Goal: Transaction & Acquisition: Purchase product/service

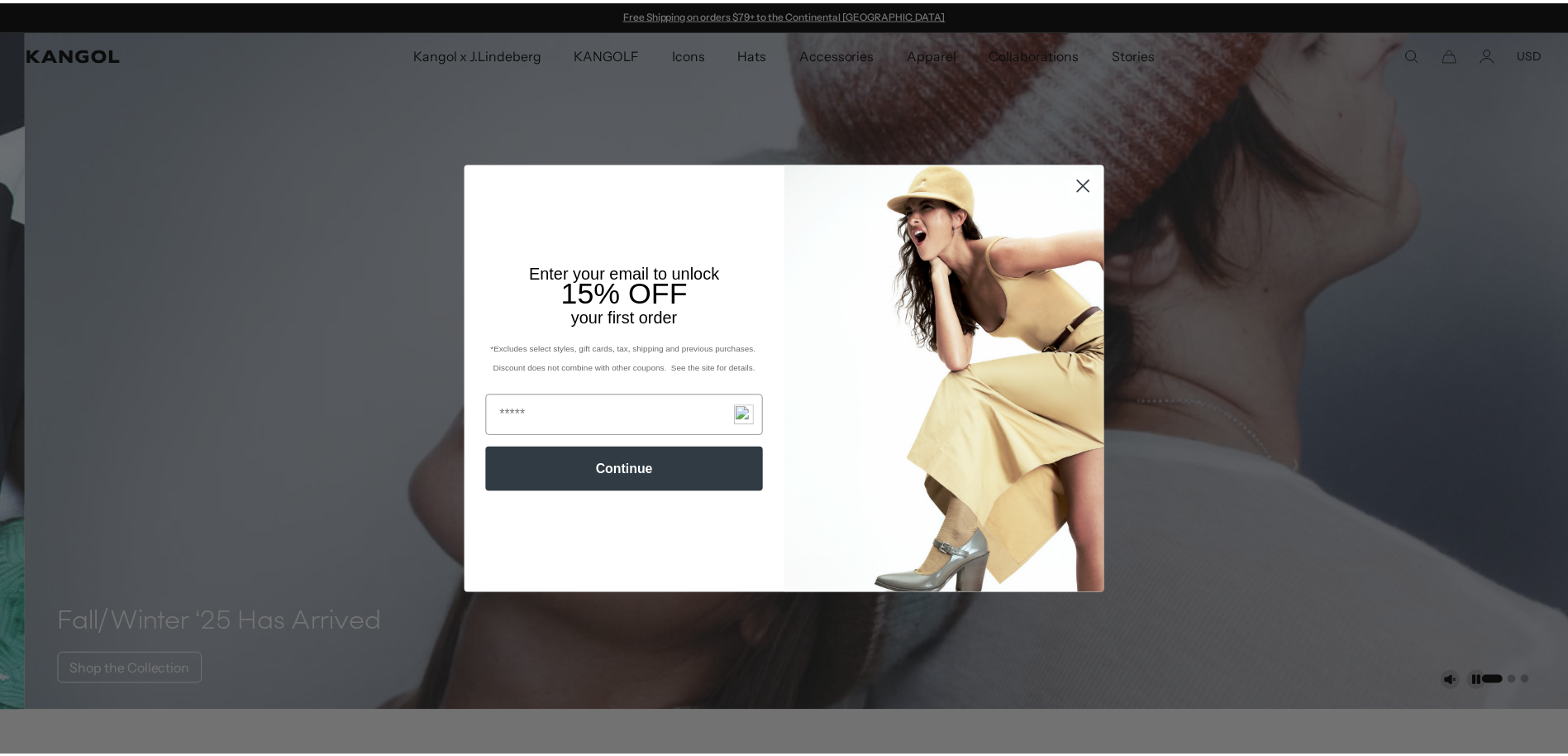
scroll to position [0, 341]
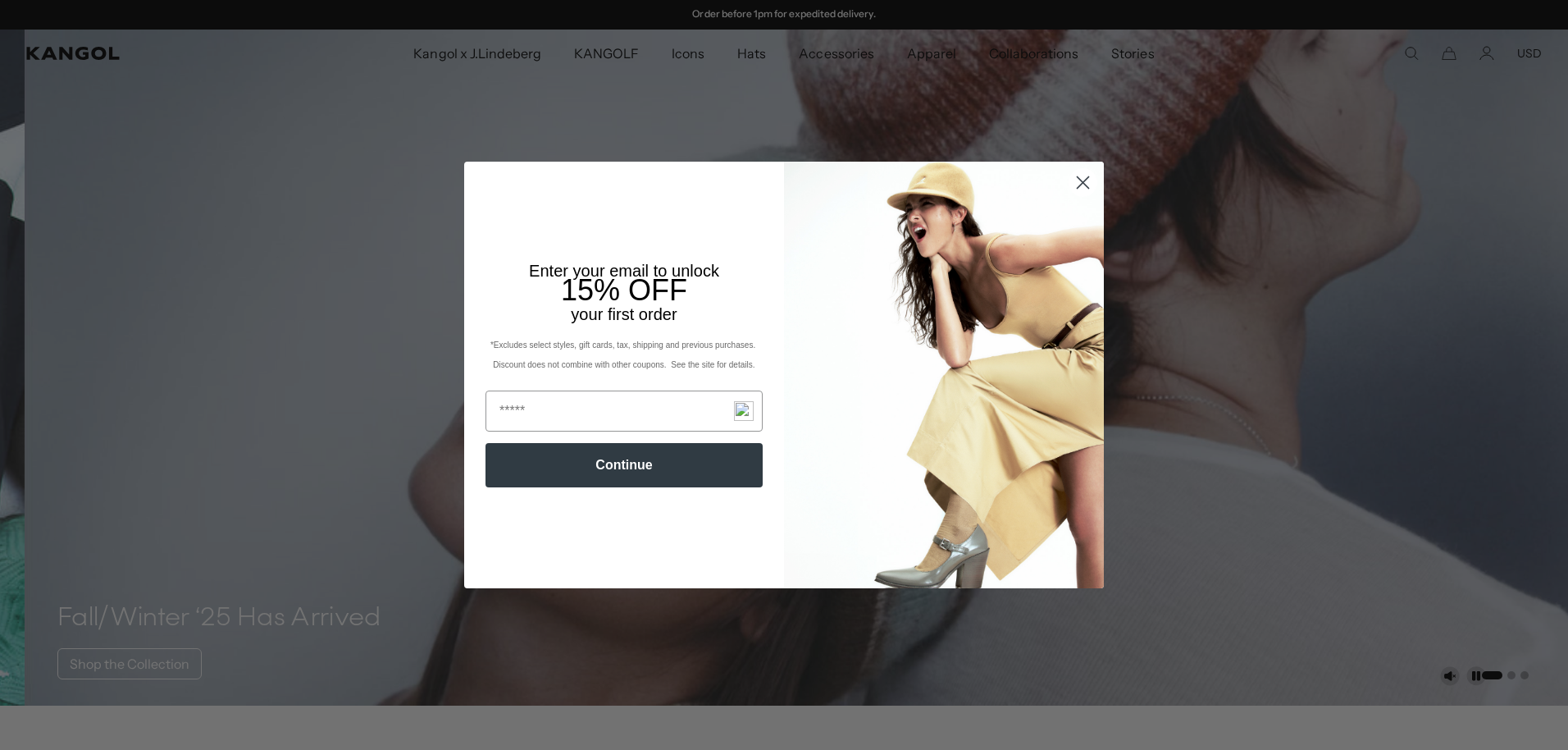
click at [1072, 180] on circle "Close dialog" at bounding box center [1083, 182] width 27 height 27
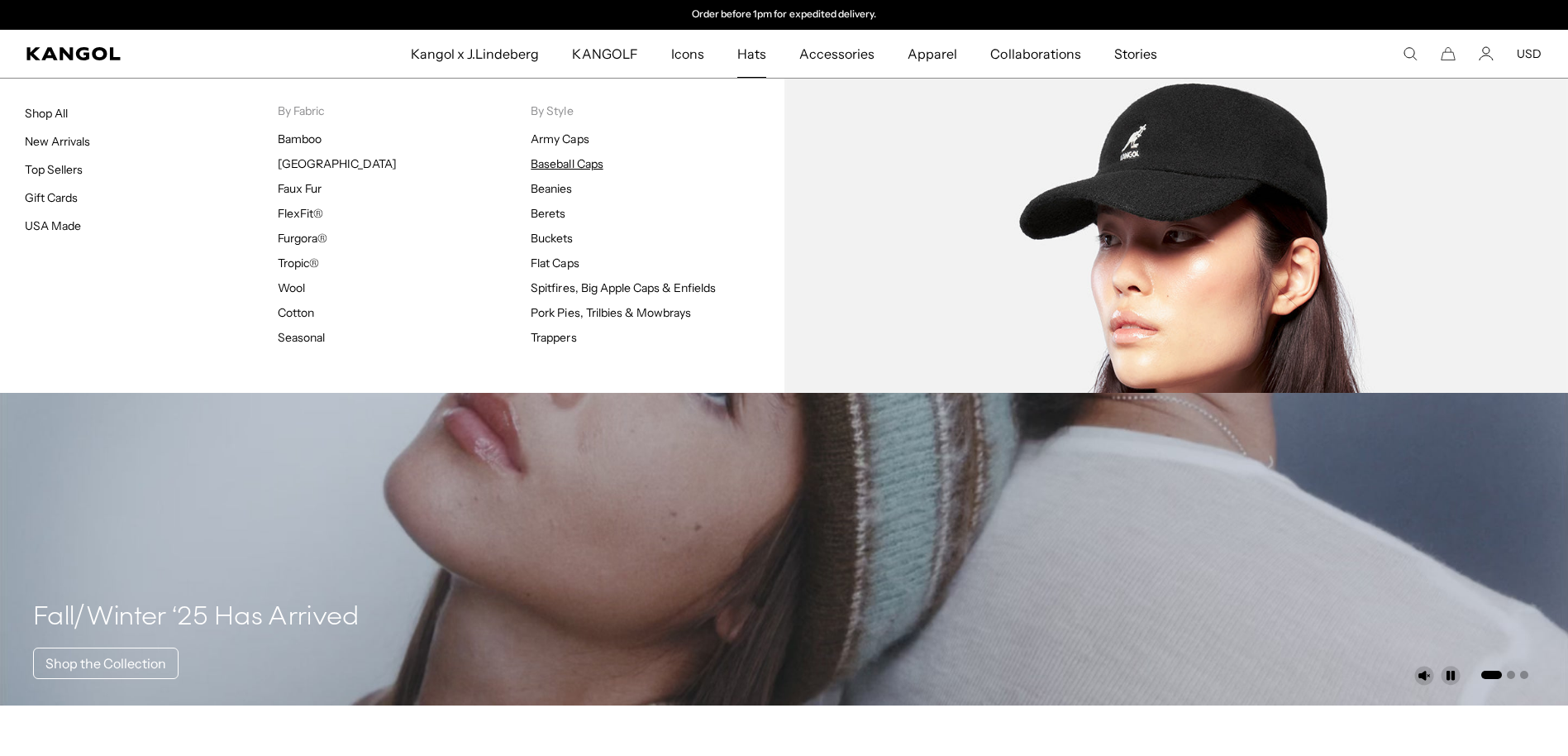
click at [578, 163] on link "Baseball Caps" at bounding box center [567, 163] width 72 height 15
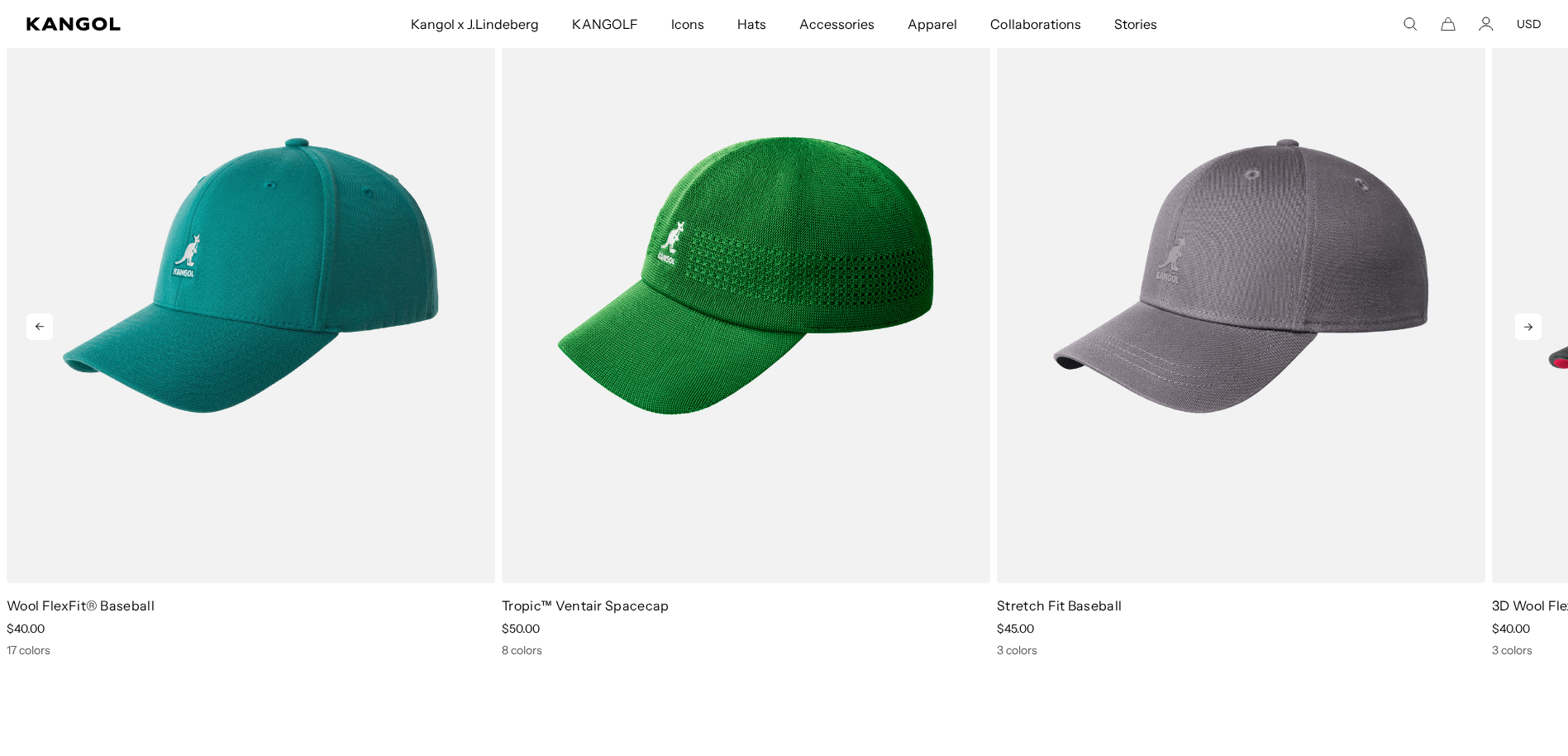
click at [1535, 325] on icon at bounding box center [1528, 326] width 27 height 27
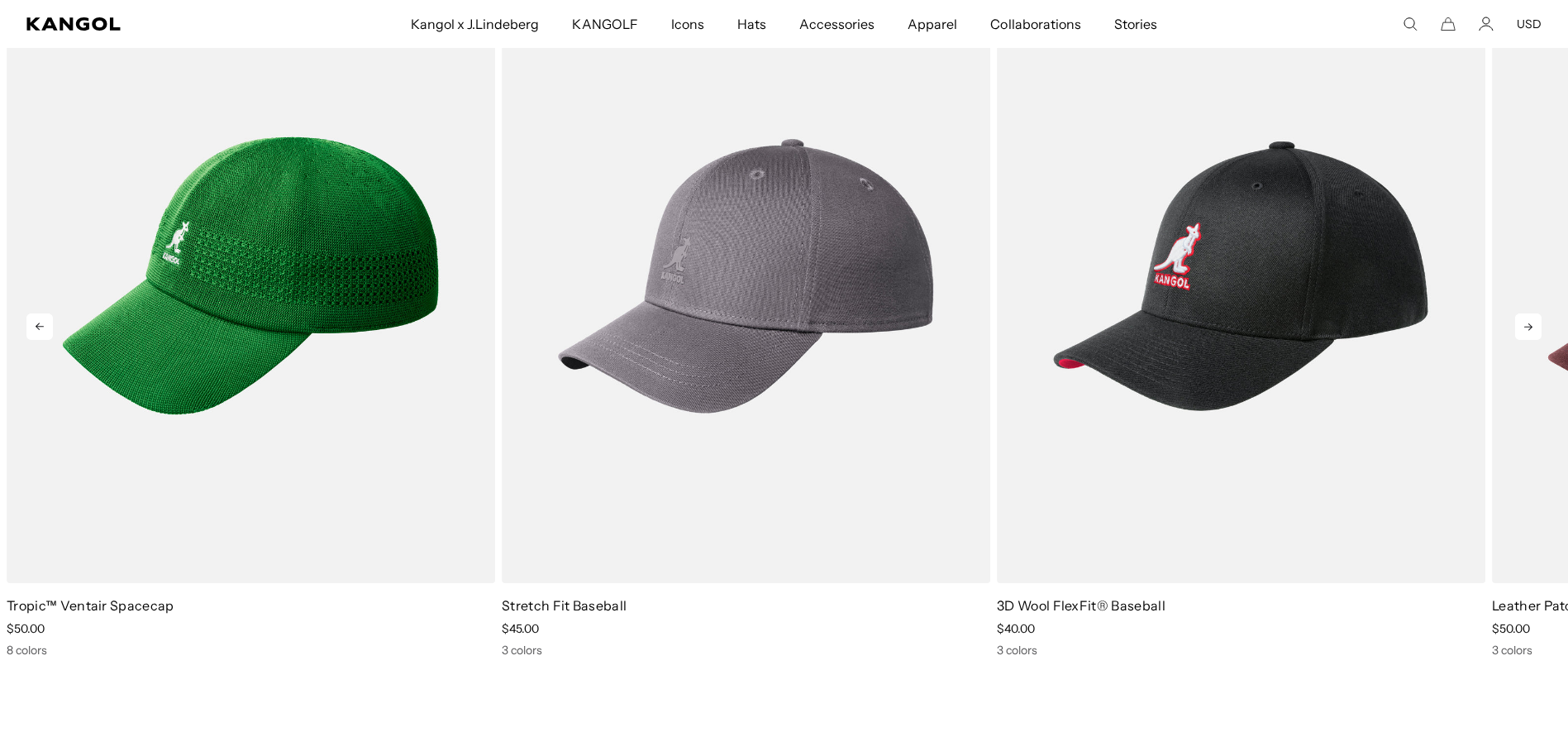
click at [1525, 329] on icon at bounding box center [1528, 326] width 27 height 27
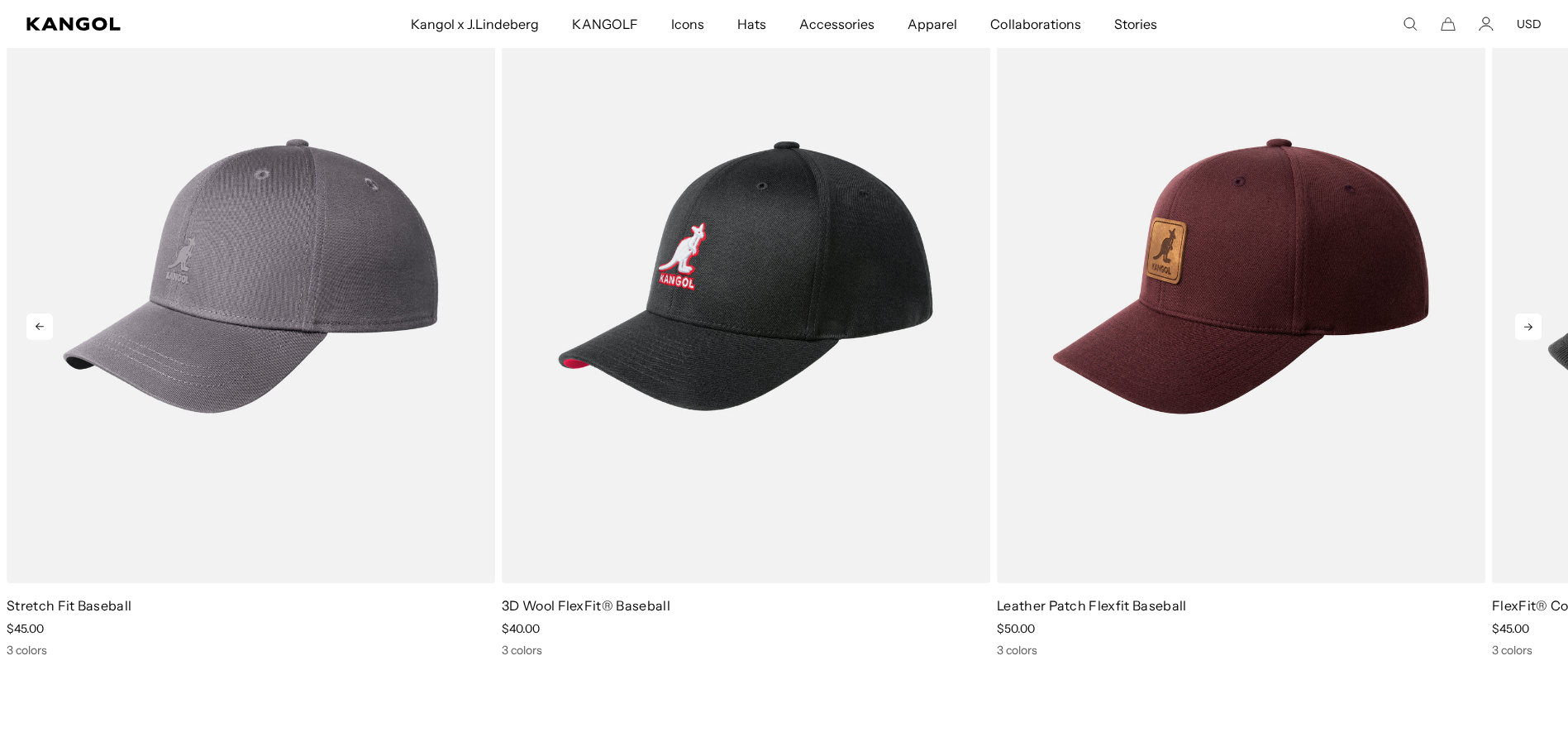
click at [1525, 329] on icon at bounding box center [1528, 326] width 27 height 27
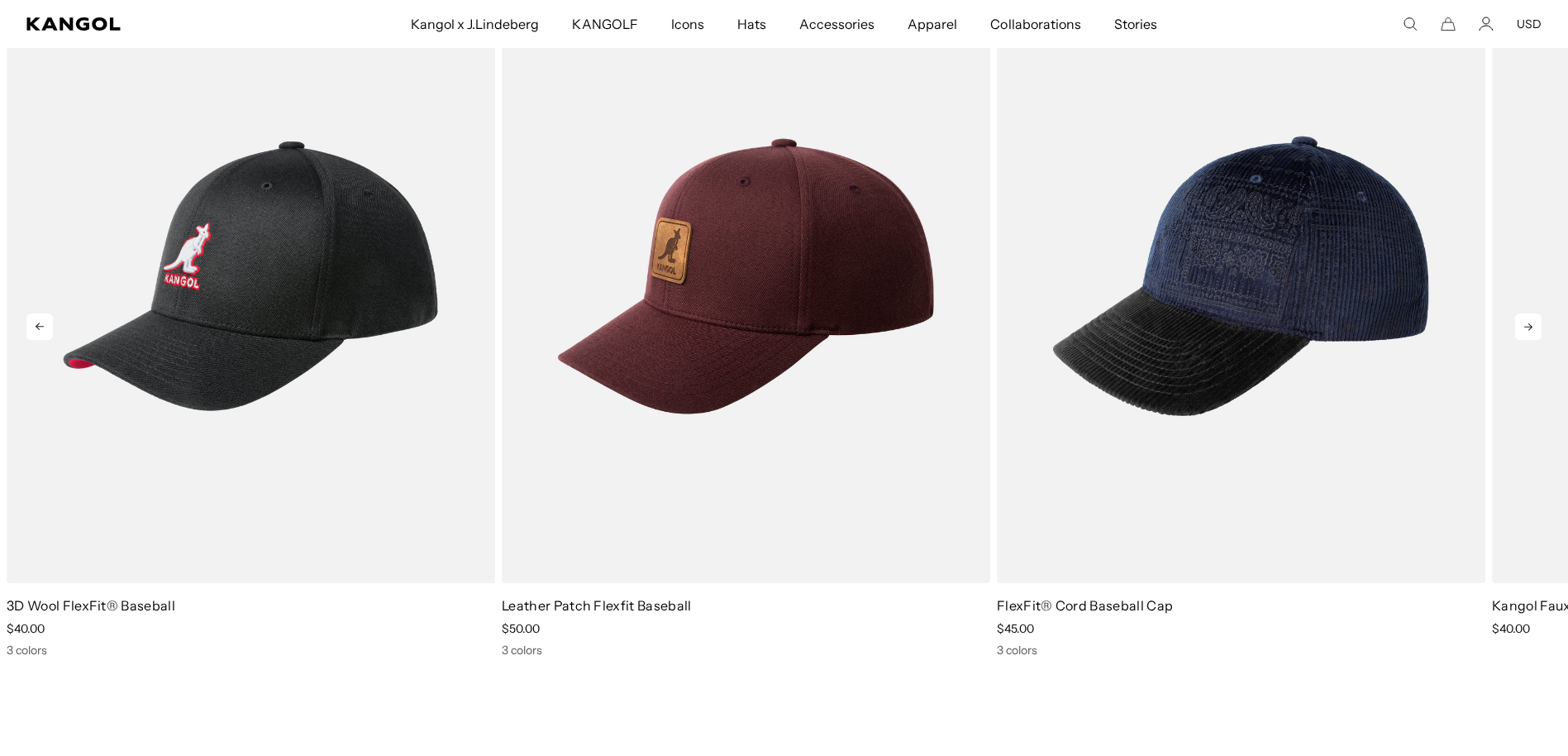
click at [1525, 329] on icon at bounding box center [1528, 326] width 27 height 27
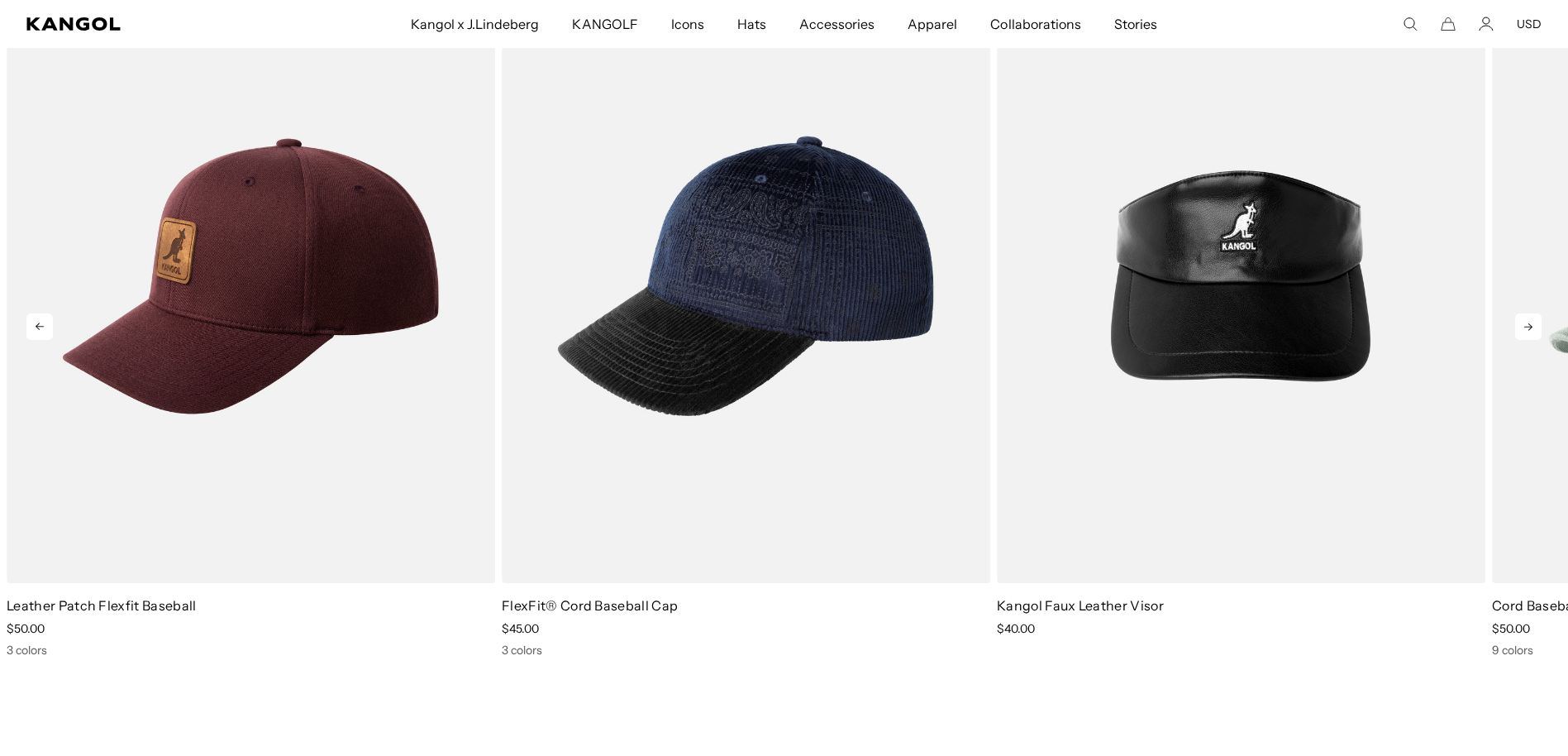
click at [1525, 329] on icon at bounding box center [1528, 326] width 27 height 27
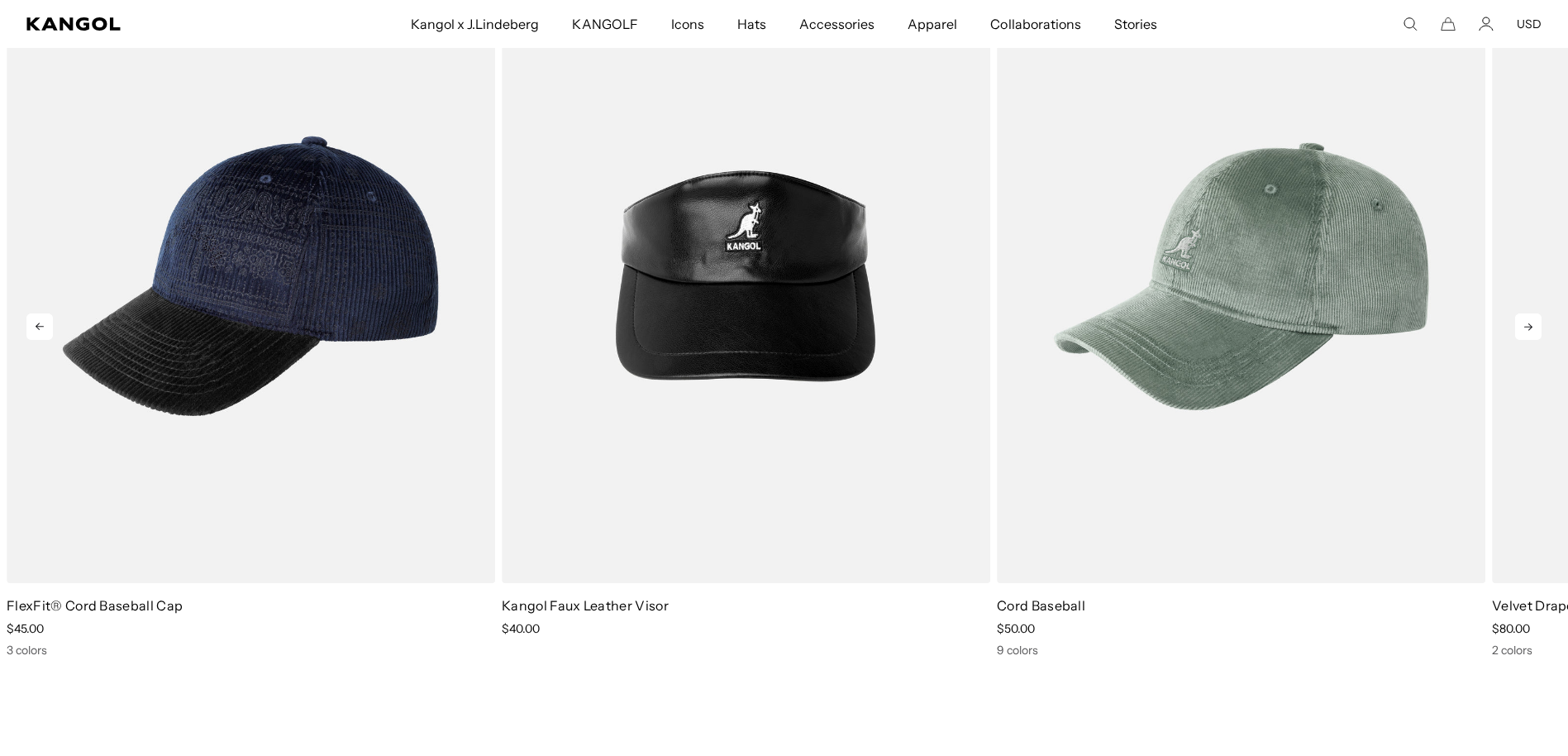
click at [1525, 329] on icon at bounding box center [1528, 326] width 27 height 27
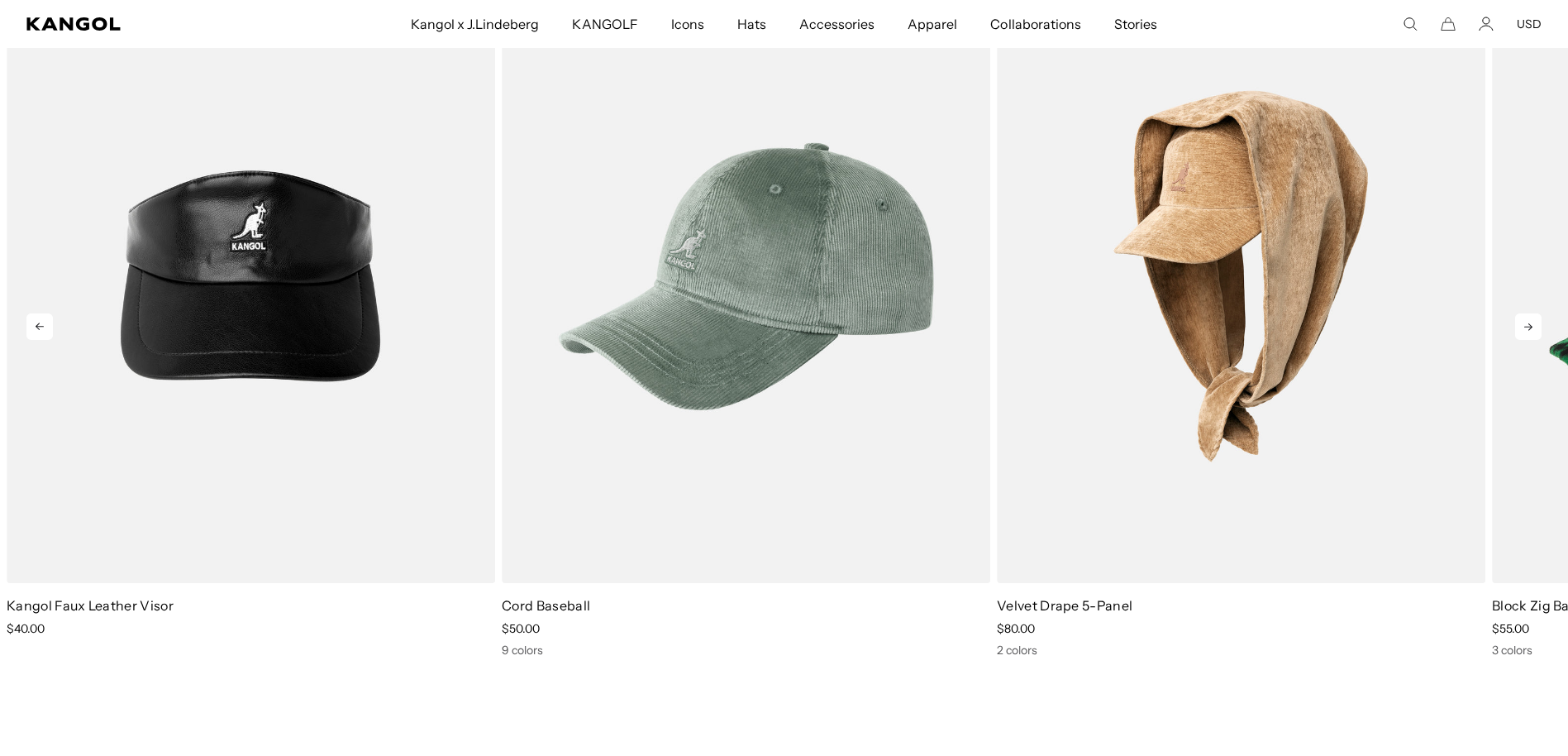
click at [1525, 329] on icon at bounding box center [1528, 326] width 27 height 27
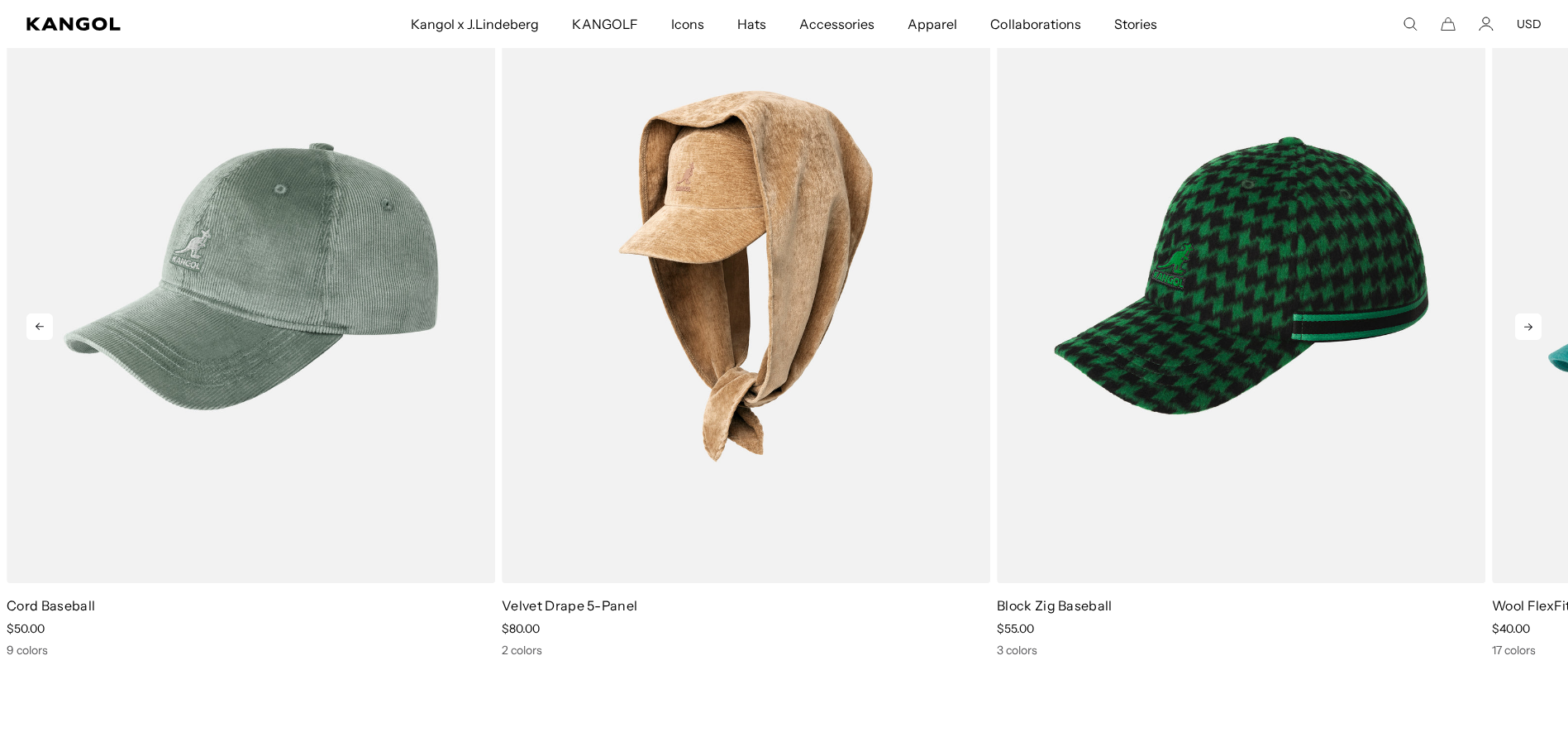
click at [1525, 329] on icon at bounding box center [1528, 326] width 27 height 27
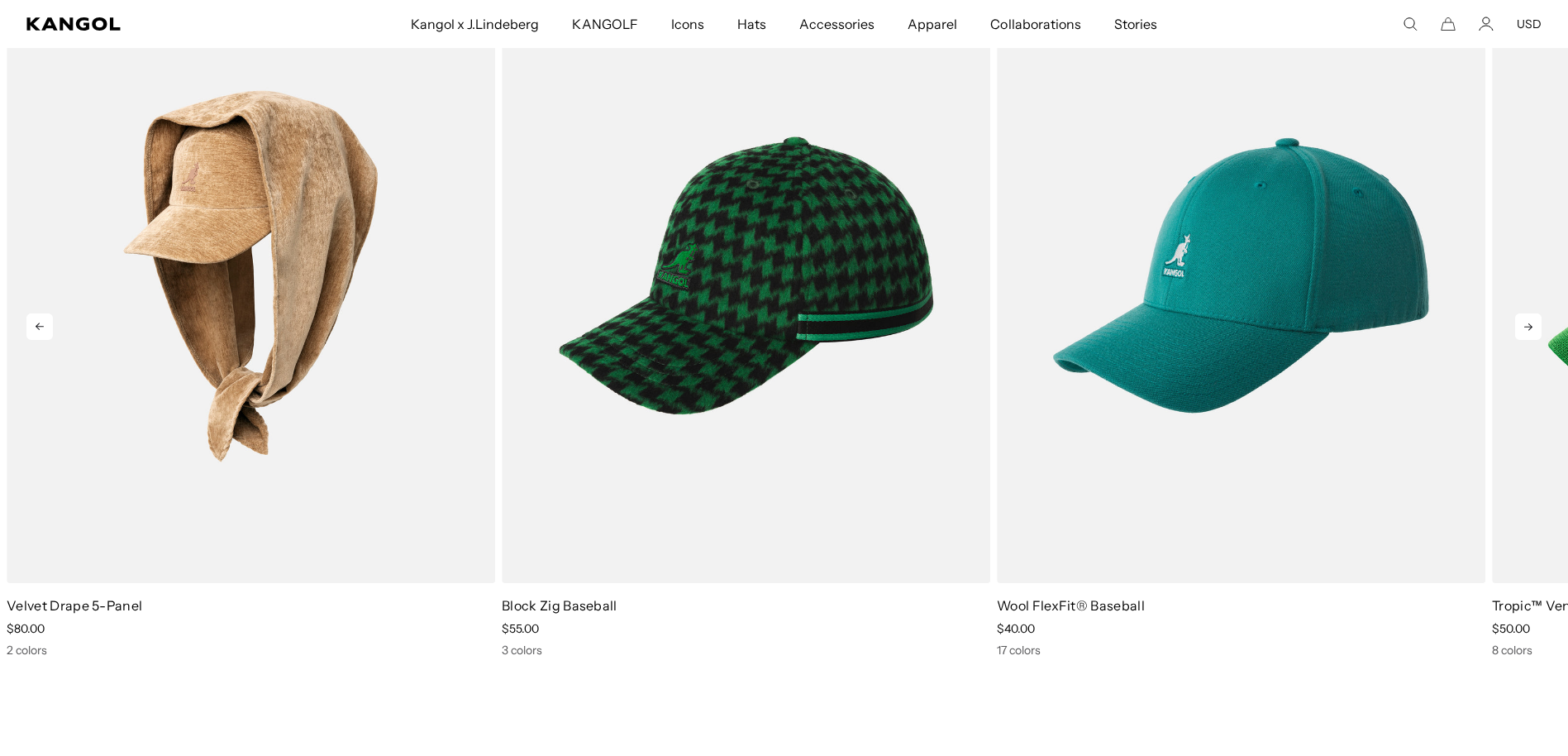
click at [1525, 329] on icon at bounding box center [1528, 326] width 27 height 27
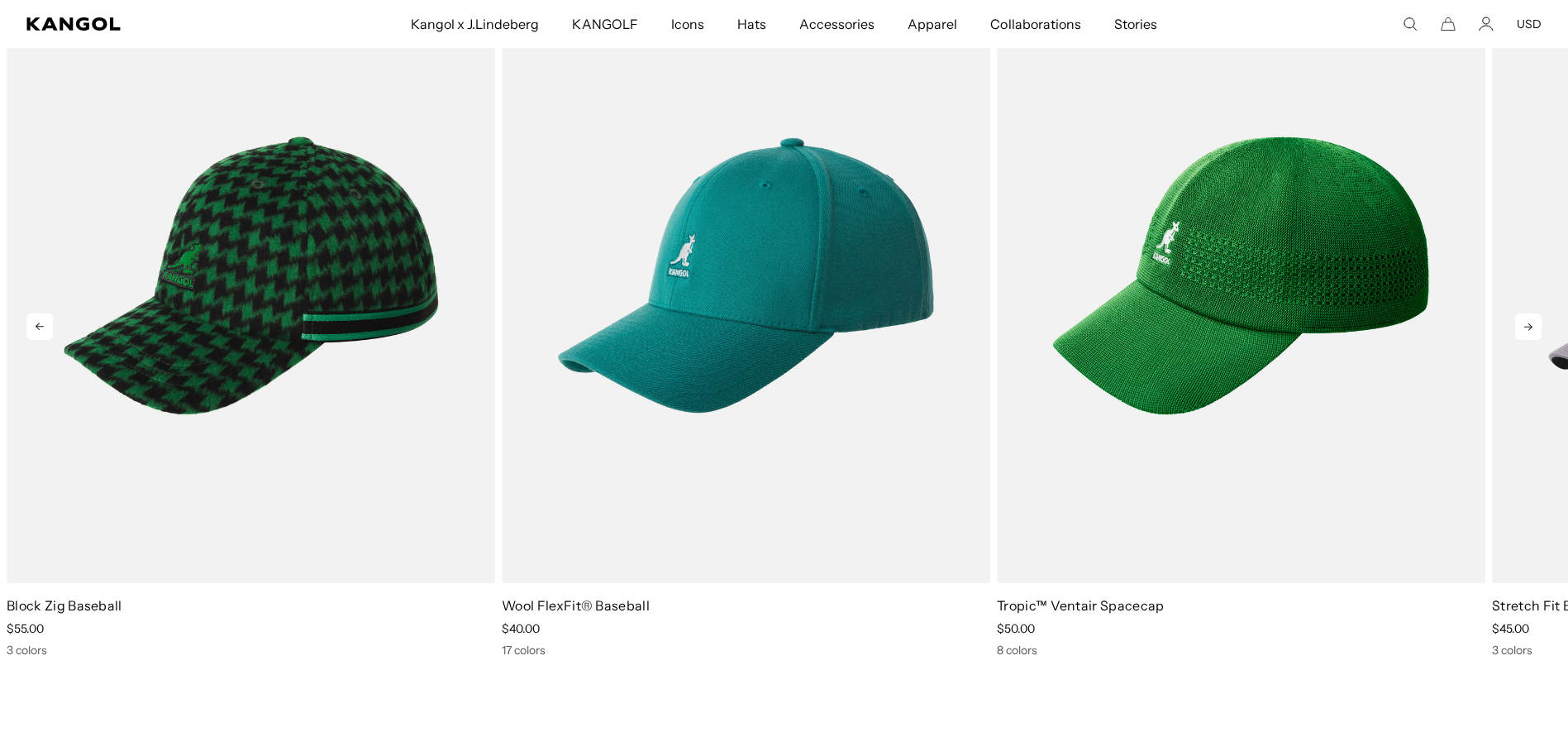
click at [1525, 329] on icon at bounding box center [1528, 326] width 27 height 27
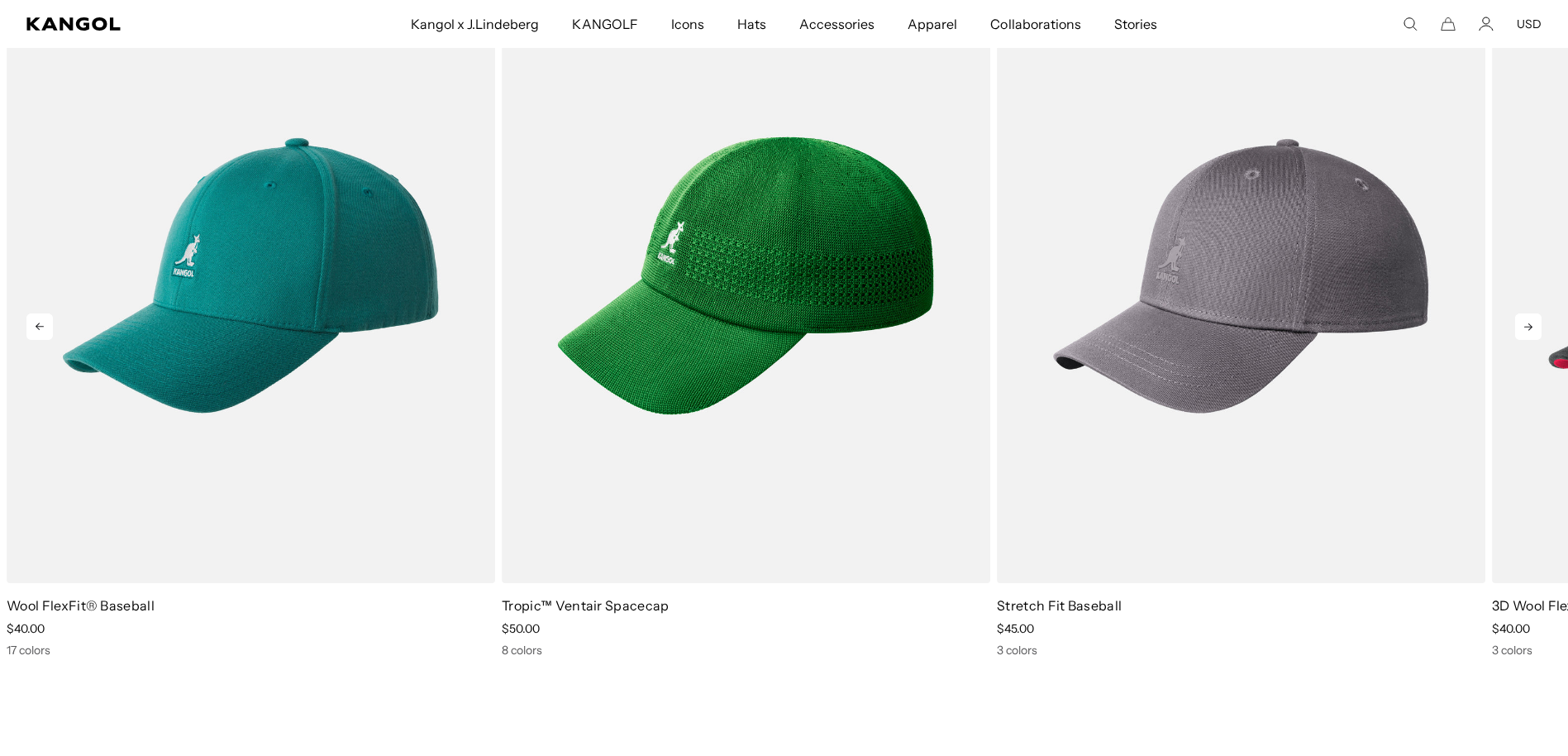
click at [1525, 329] on icon at bounding box center [1528, 326] width 27 height 27
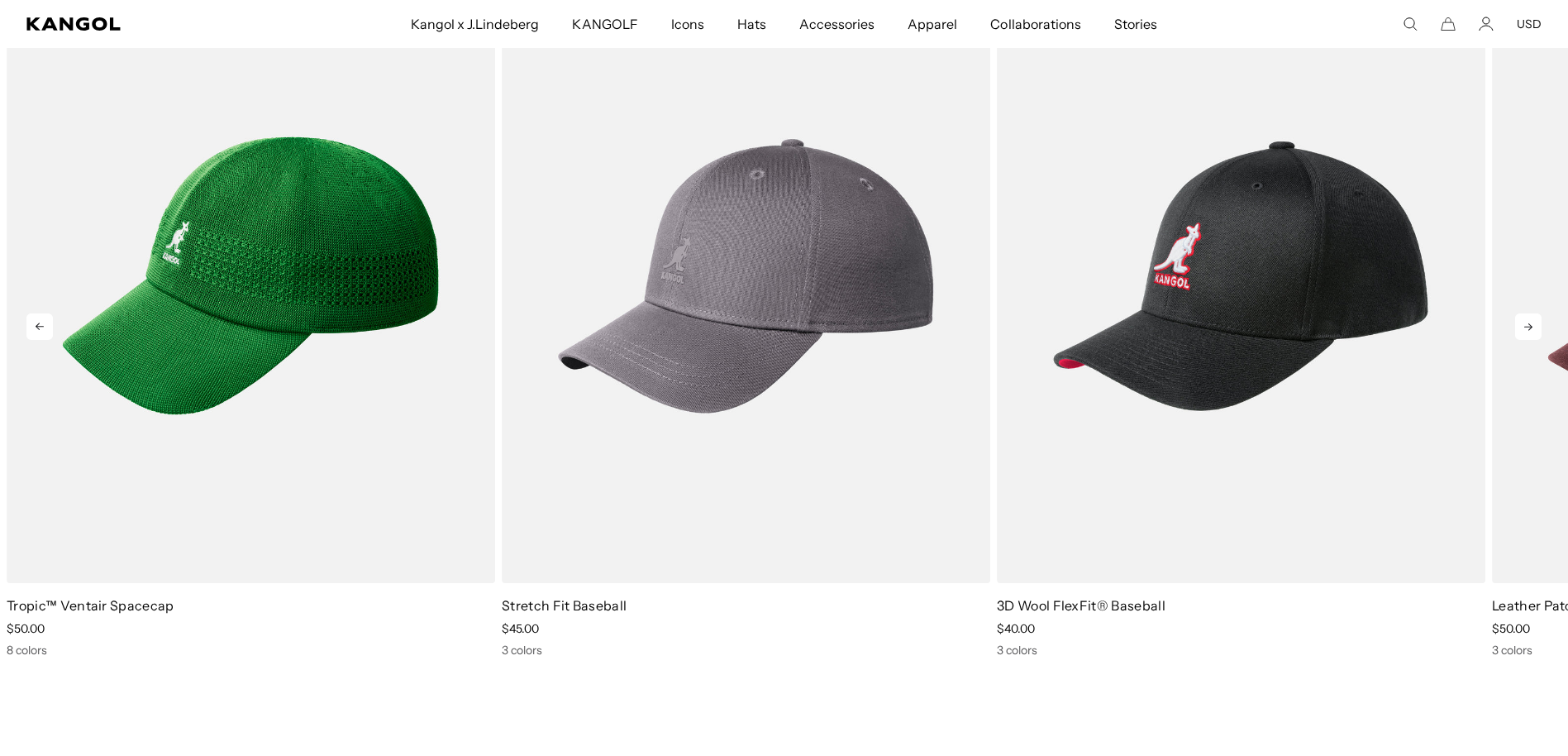
click at [1525, 329] on icon at bounding box center [1528, 326] width 27 height 27
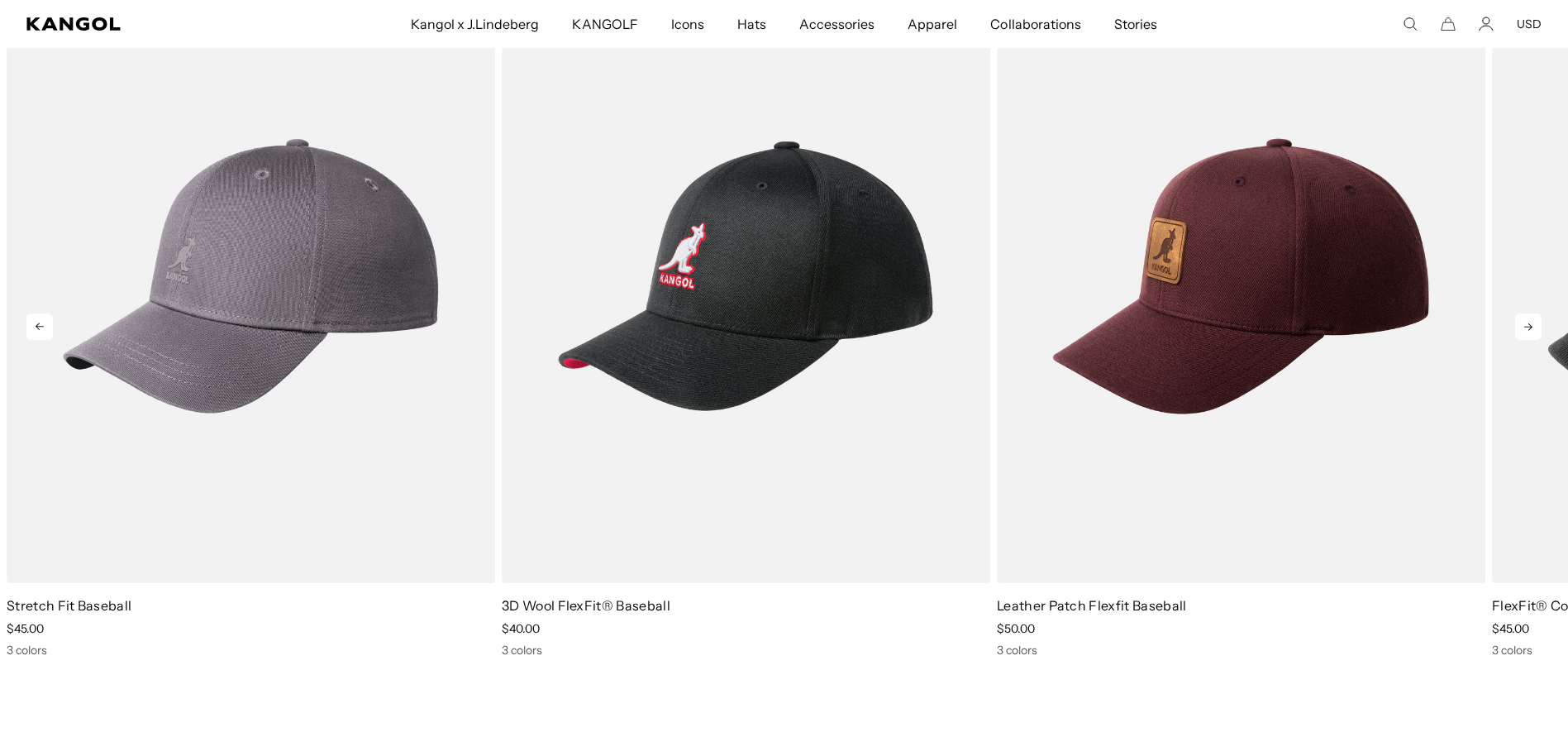
click at [1525, 329] on icon at bounding box center [1528, 326] width 27 height 27
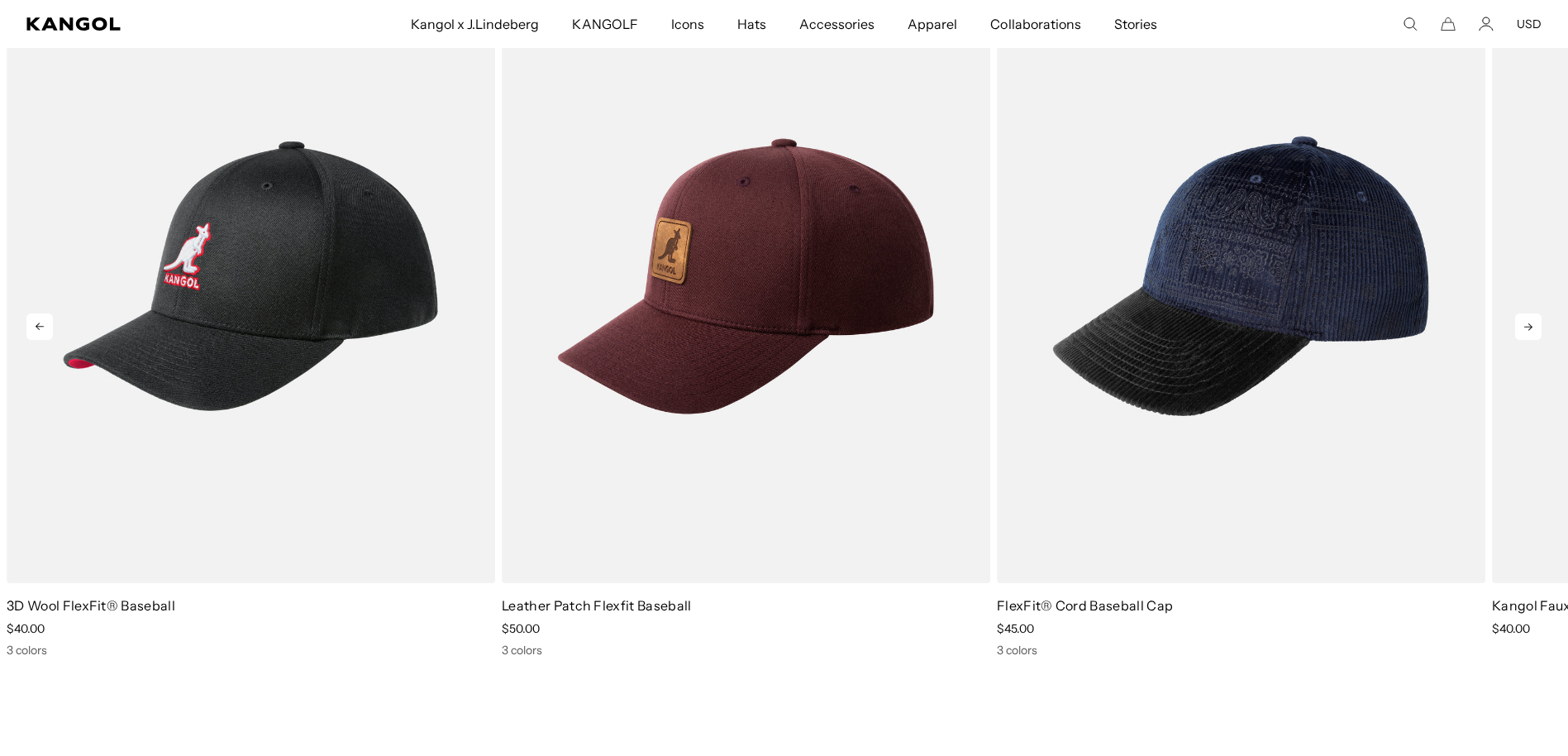
click at [1525, 329] on icon at bounding box center [1528, 326] width 27 height 27
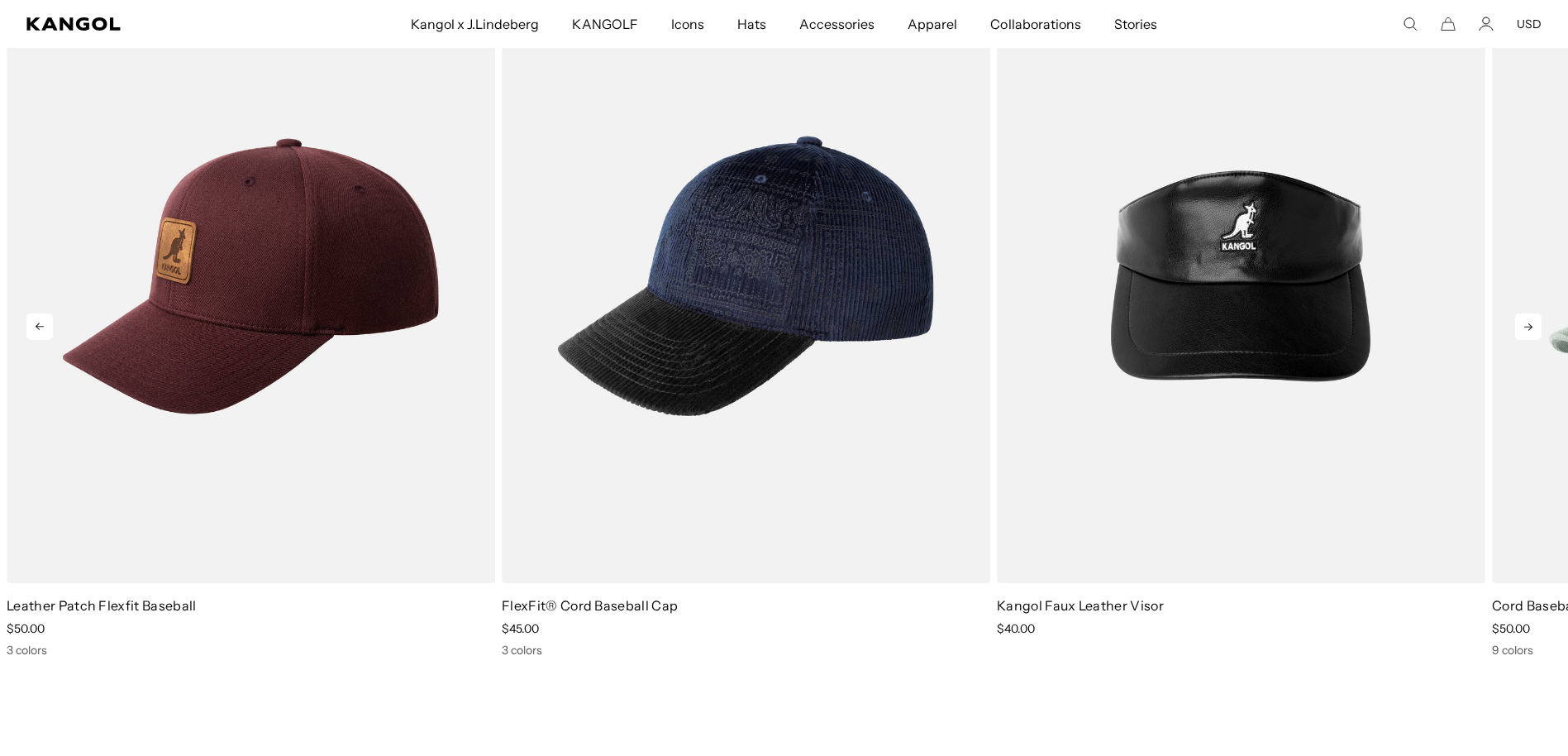
click at [1525, 329] on icon at bounding box center [1528, 326] width 27 height 27
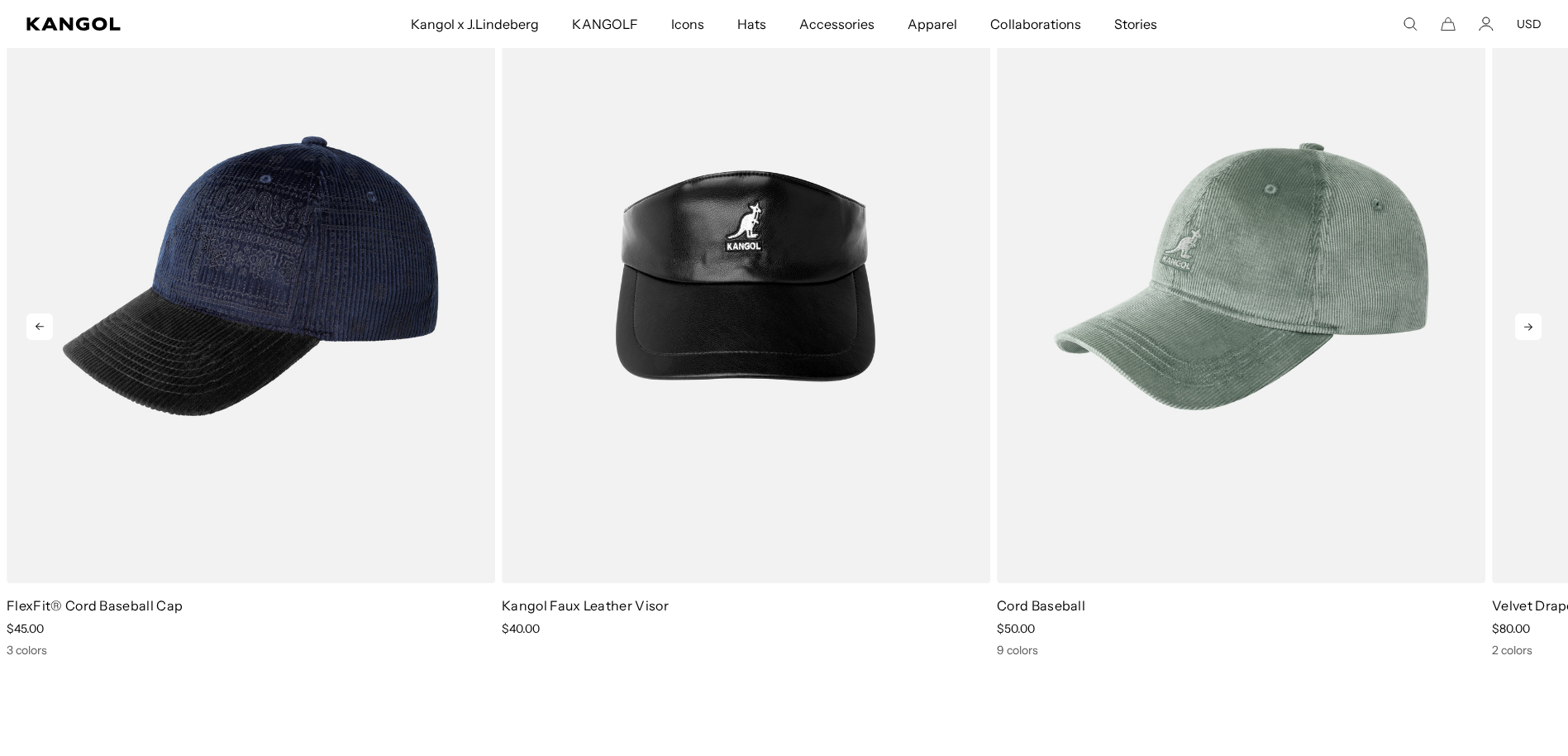
click at [1525, 329] on icon at bounding box center [1528, 326] width 27 height 27
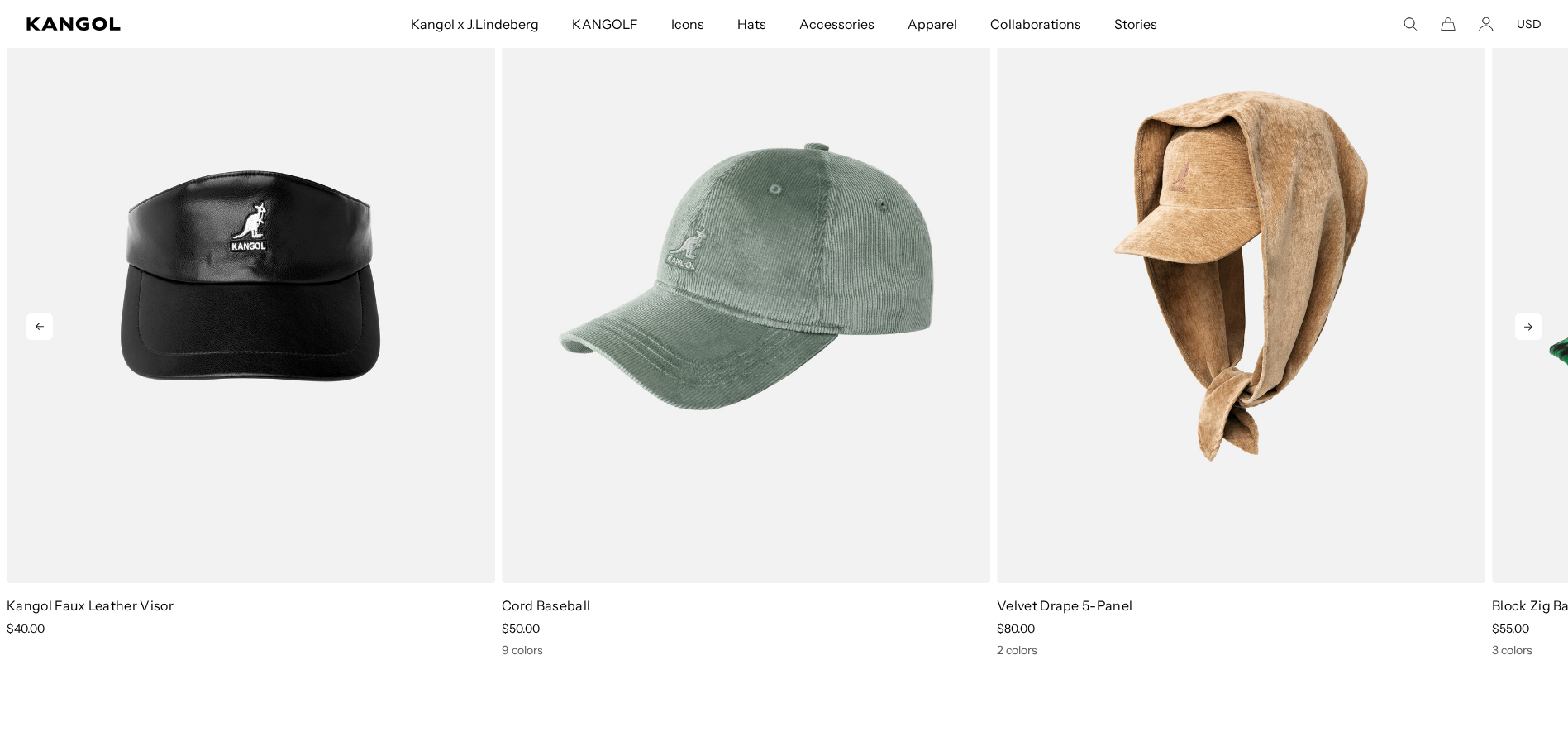
click at [1525, 329] on icon at bounding box center [1528, 326] width 27 height 27
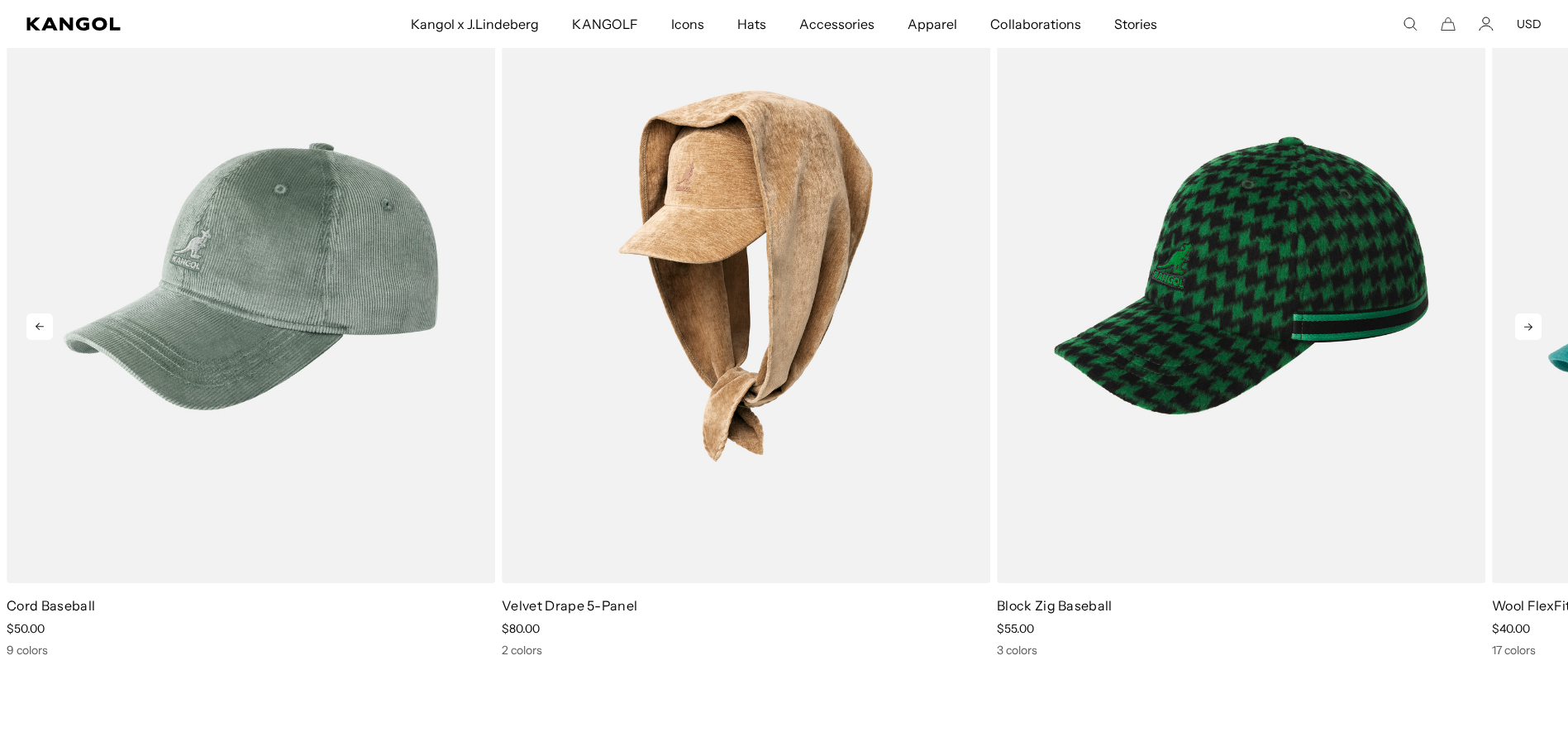
click at [1525, 329] on icon at bounding box center [1528, 326] width 27 height 27
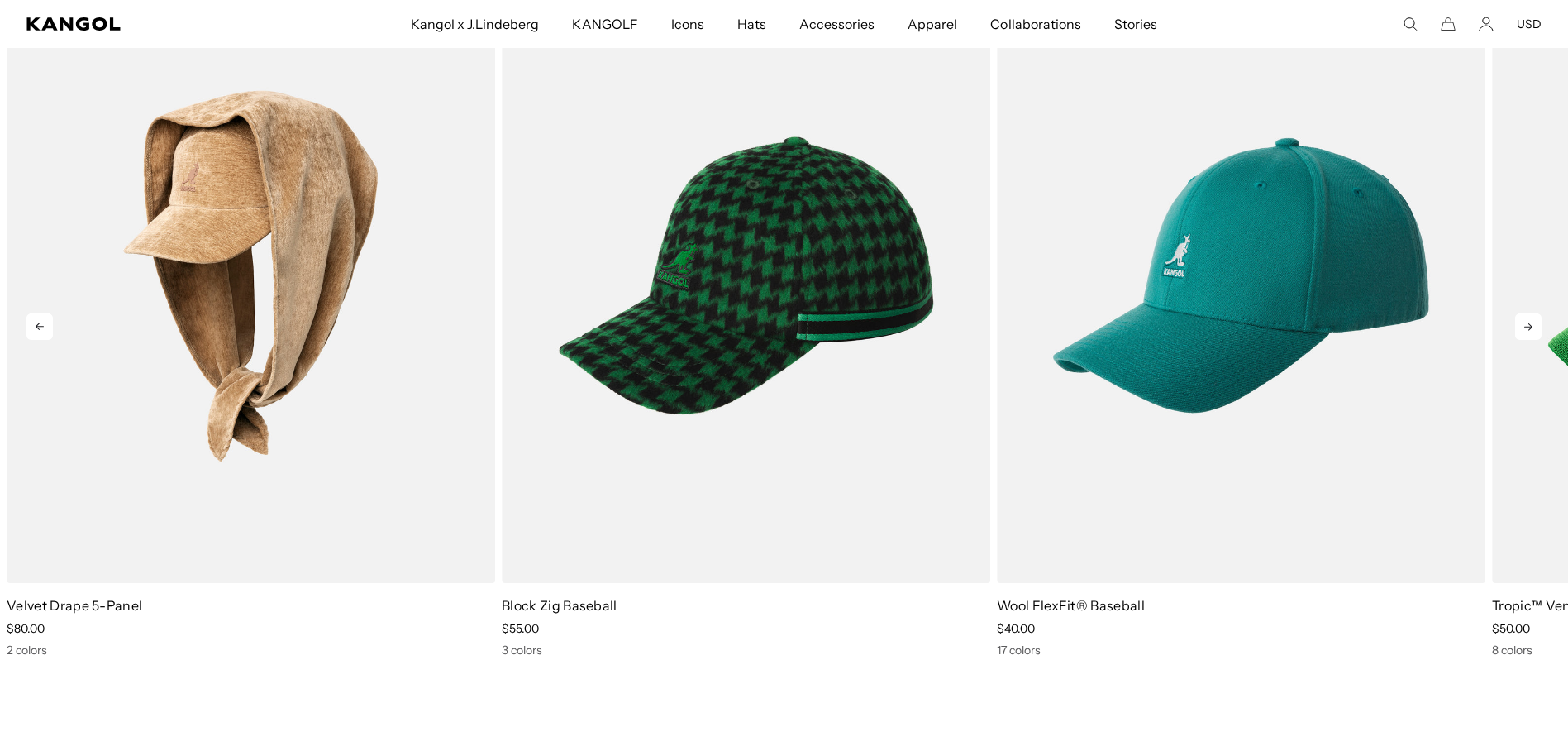
click at [1525, 329] on icon at bounding box center [1528, 326] width 27 height 27
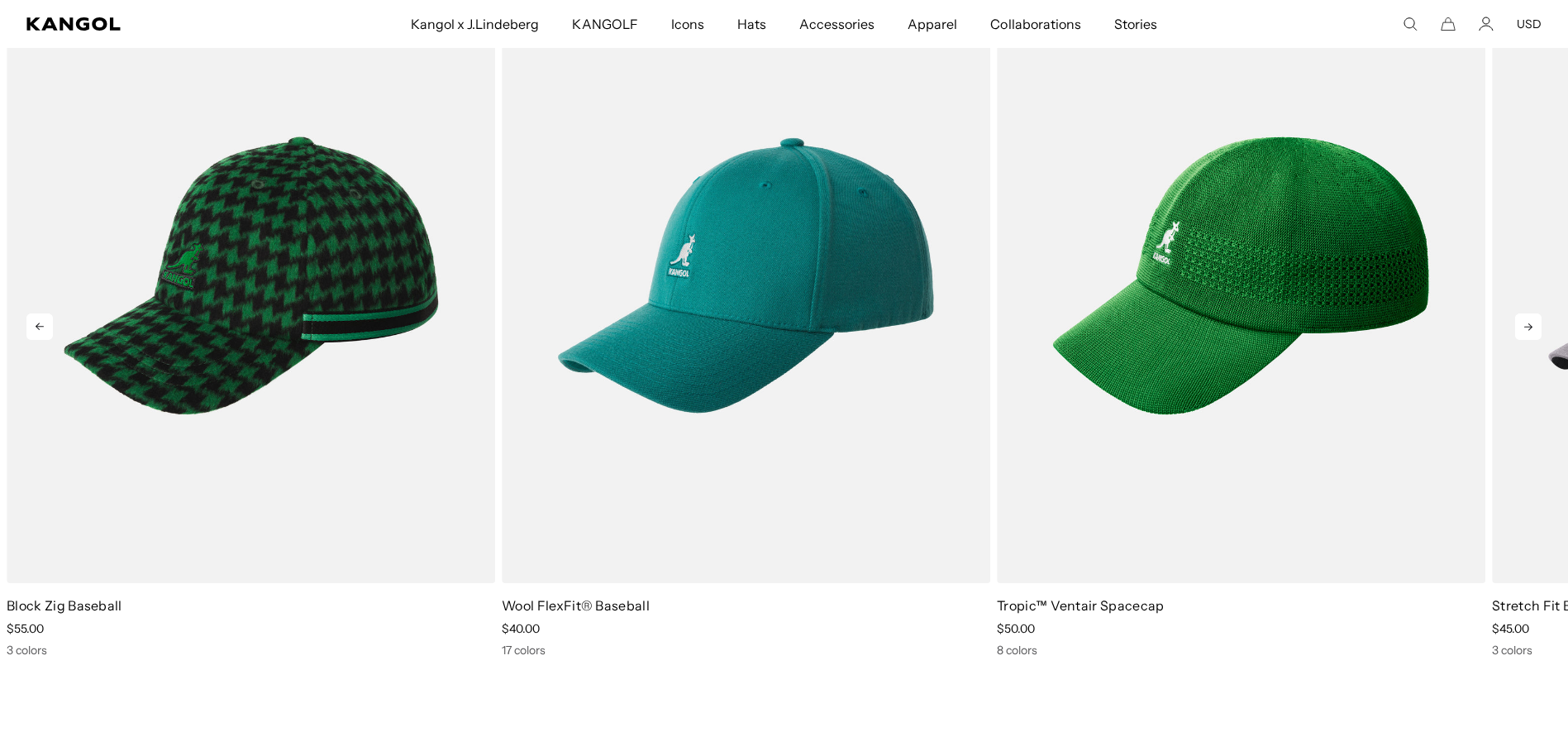
click at [1525, 329] on icon at bounding box center [1528, 326] width 27 height 27
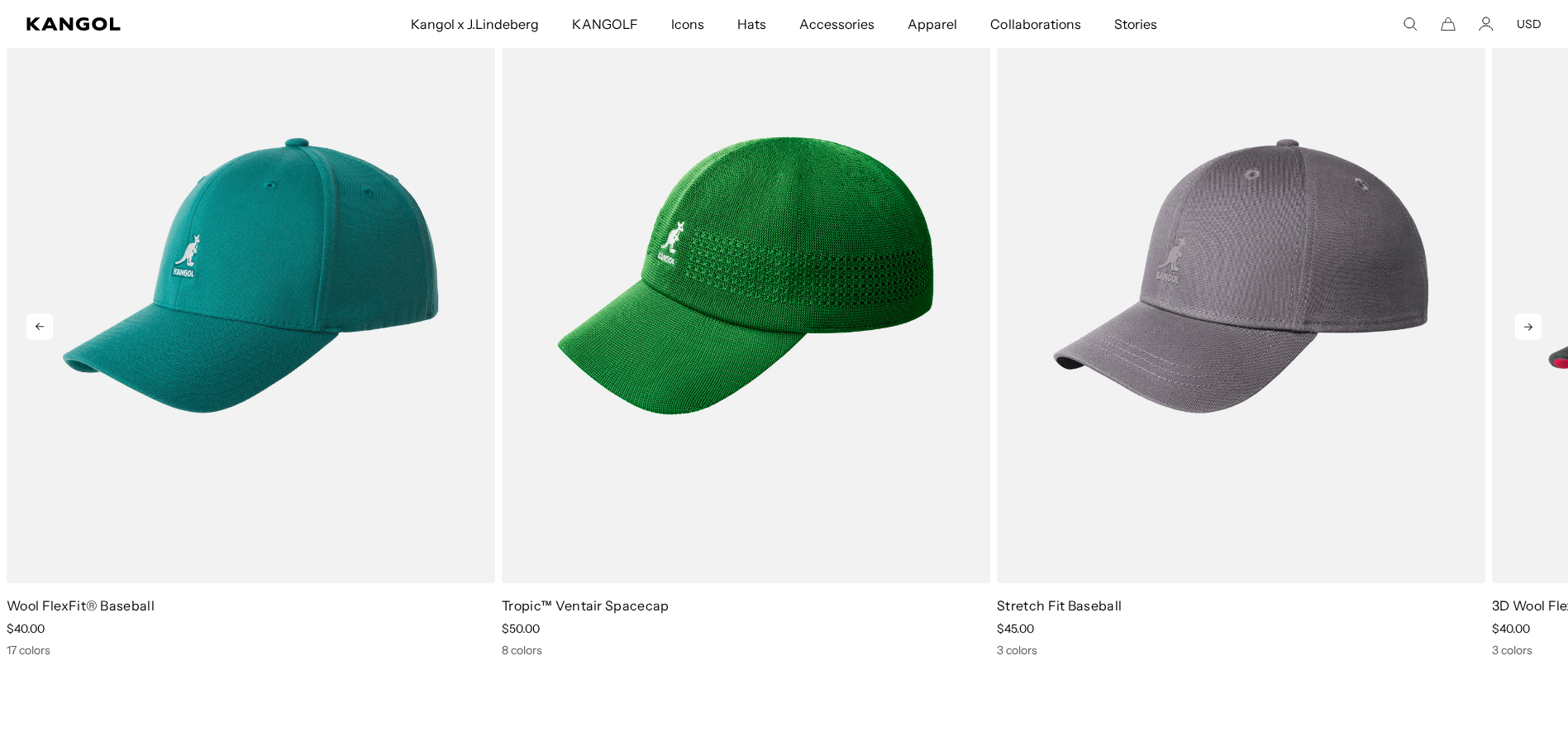
click at [1525, 329] on icon at bounding box center [1528, 326] width 27 height 27
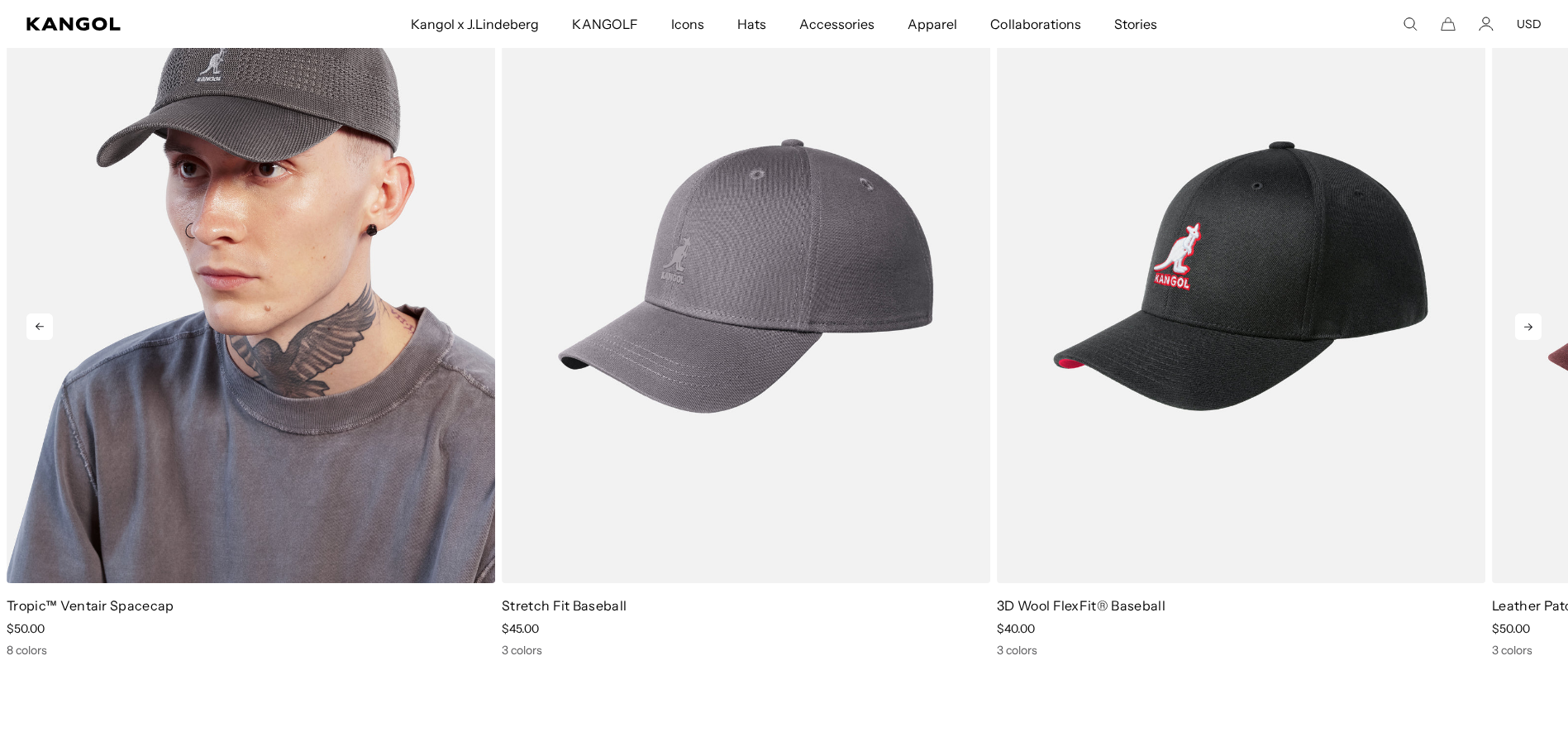
click at [210, 263] on img "2 of 10" at bounding box center [251, 276] width 489 height 614
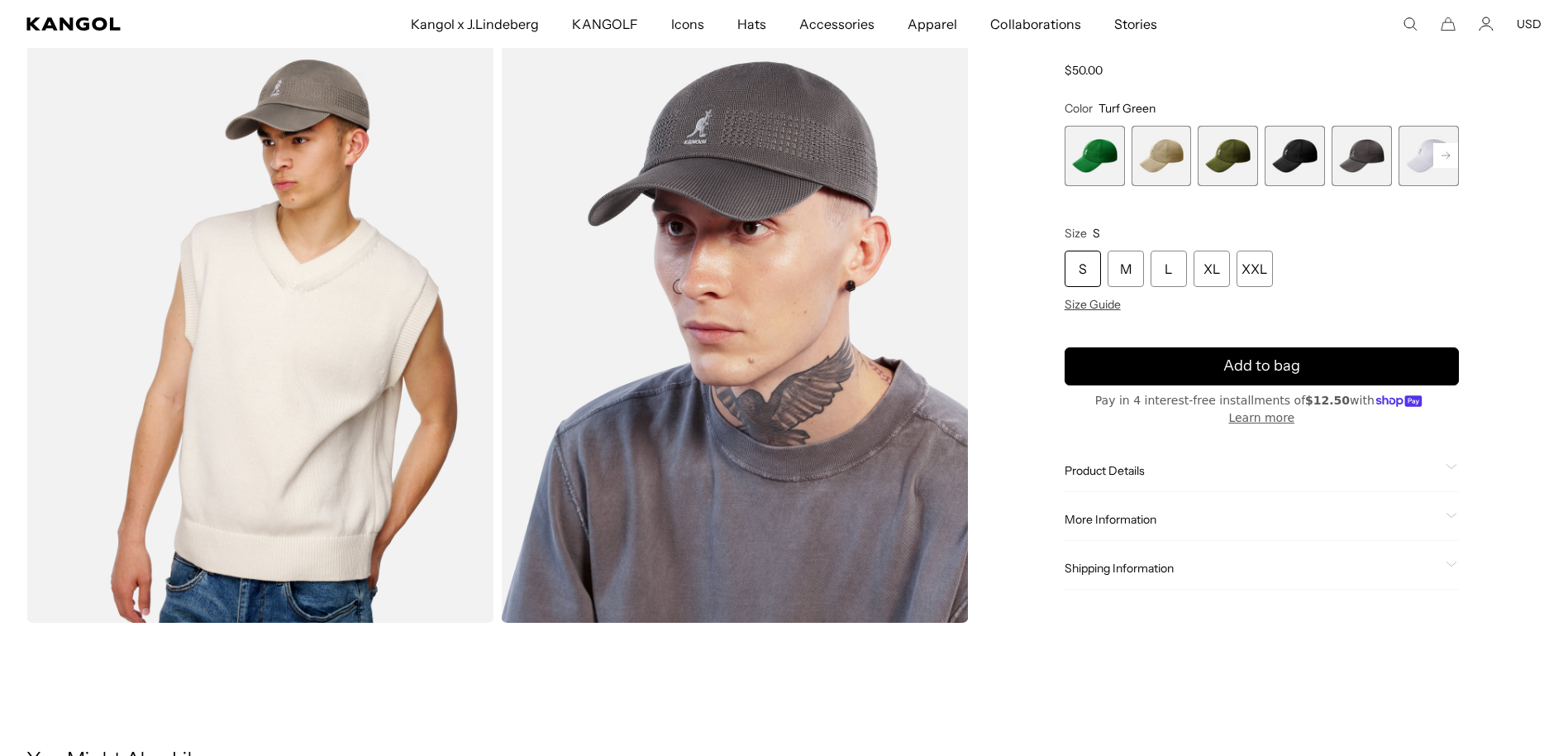
scroll to position [413, 0]
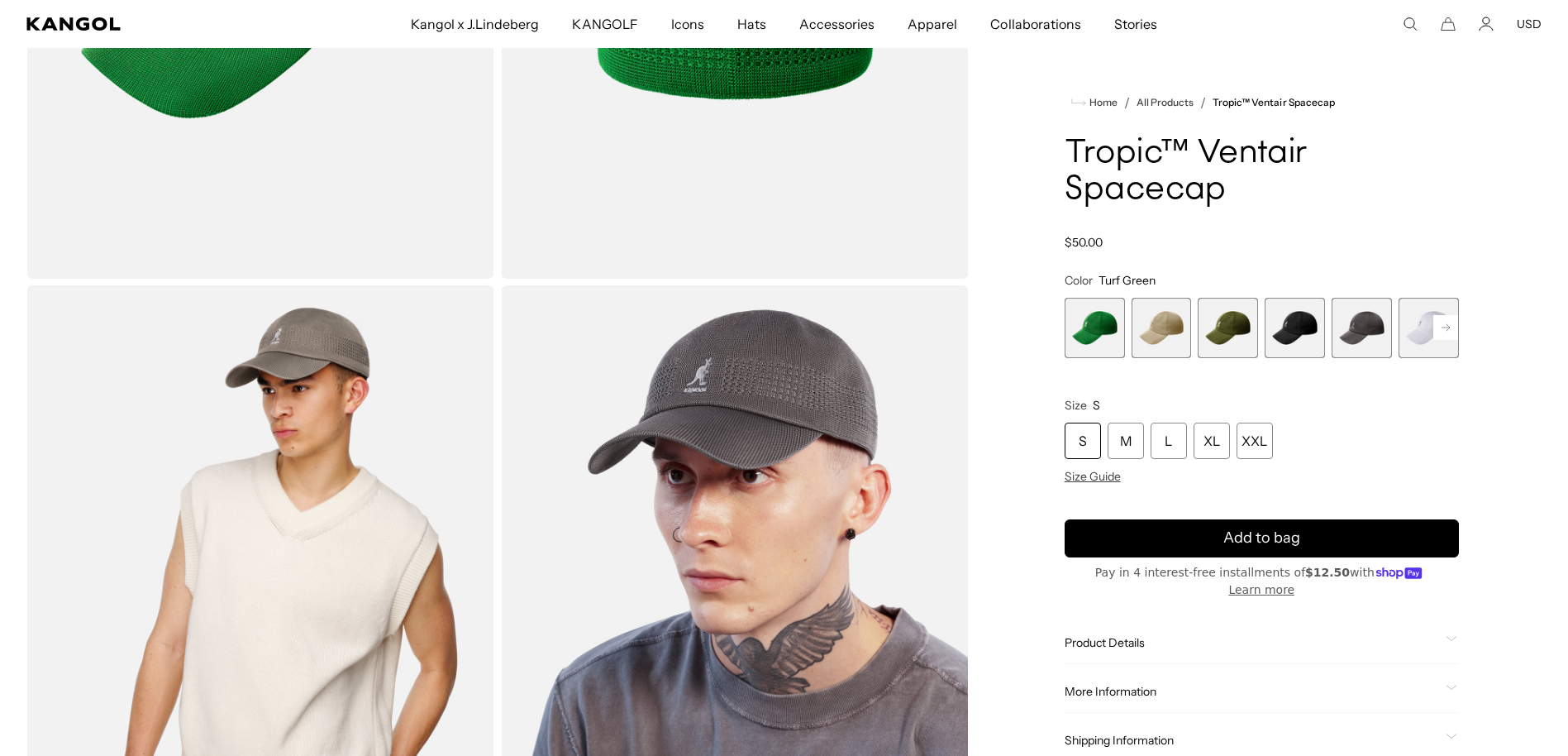
click at [1236, 329] on span "3 of 8" at bounding box center [1227, 327] width 60 height 60
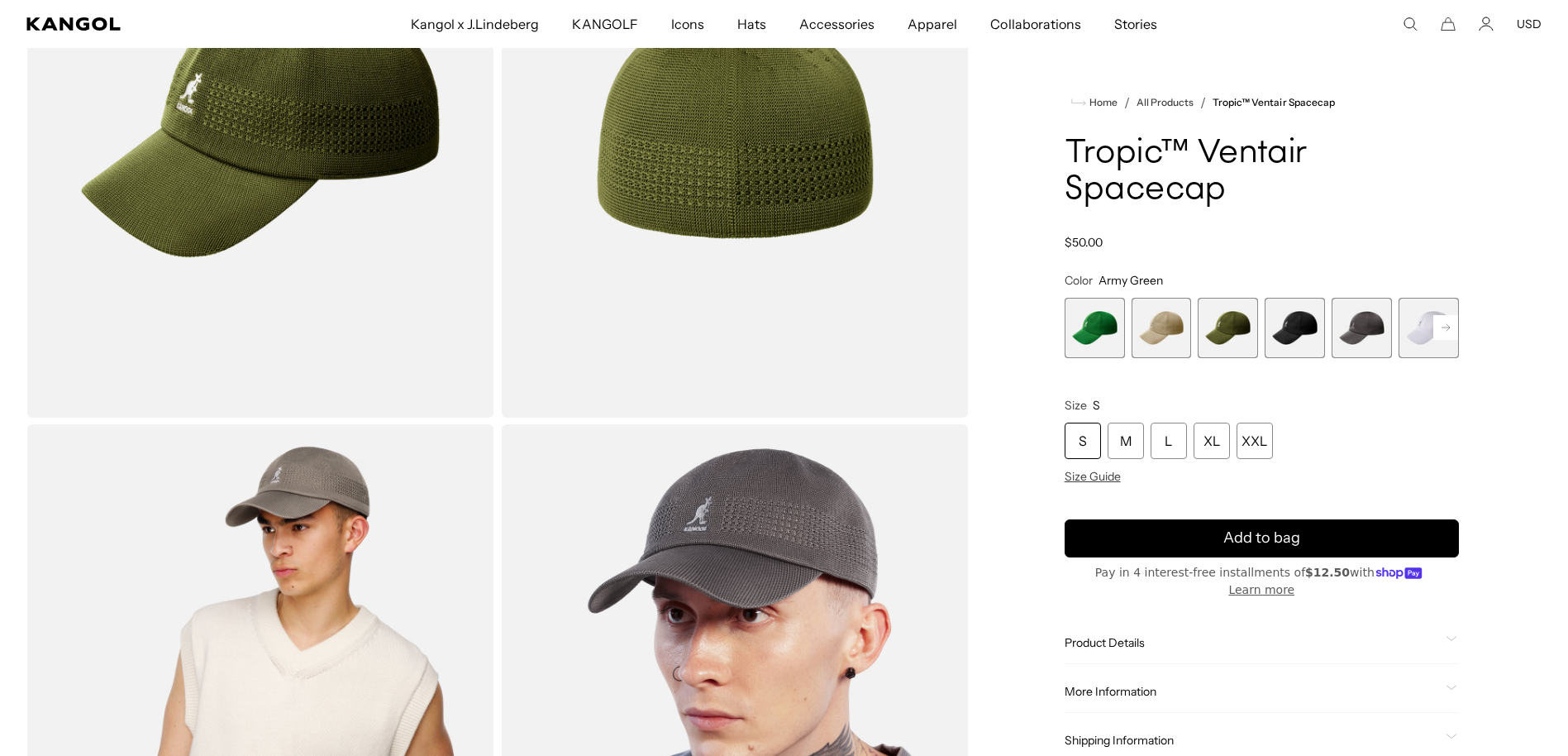
scroll to position [82, 0]
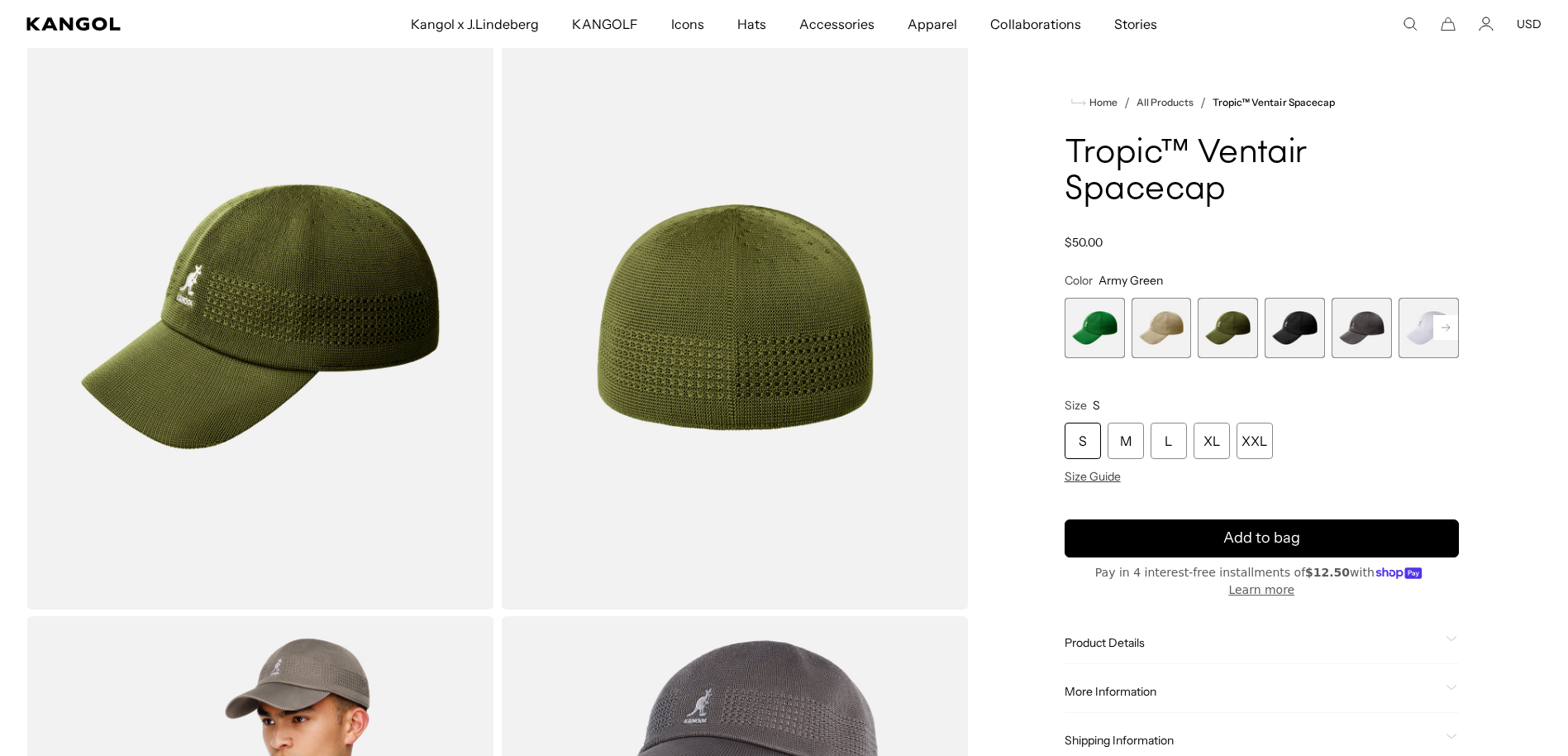
click at [1173, 323] on span "2 of 8" at bounding box center [1162, 327] width 60 height 60
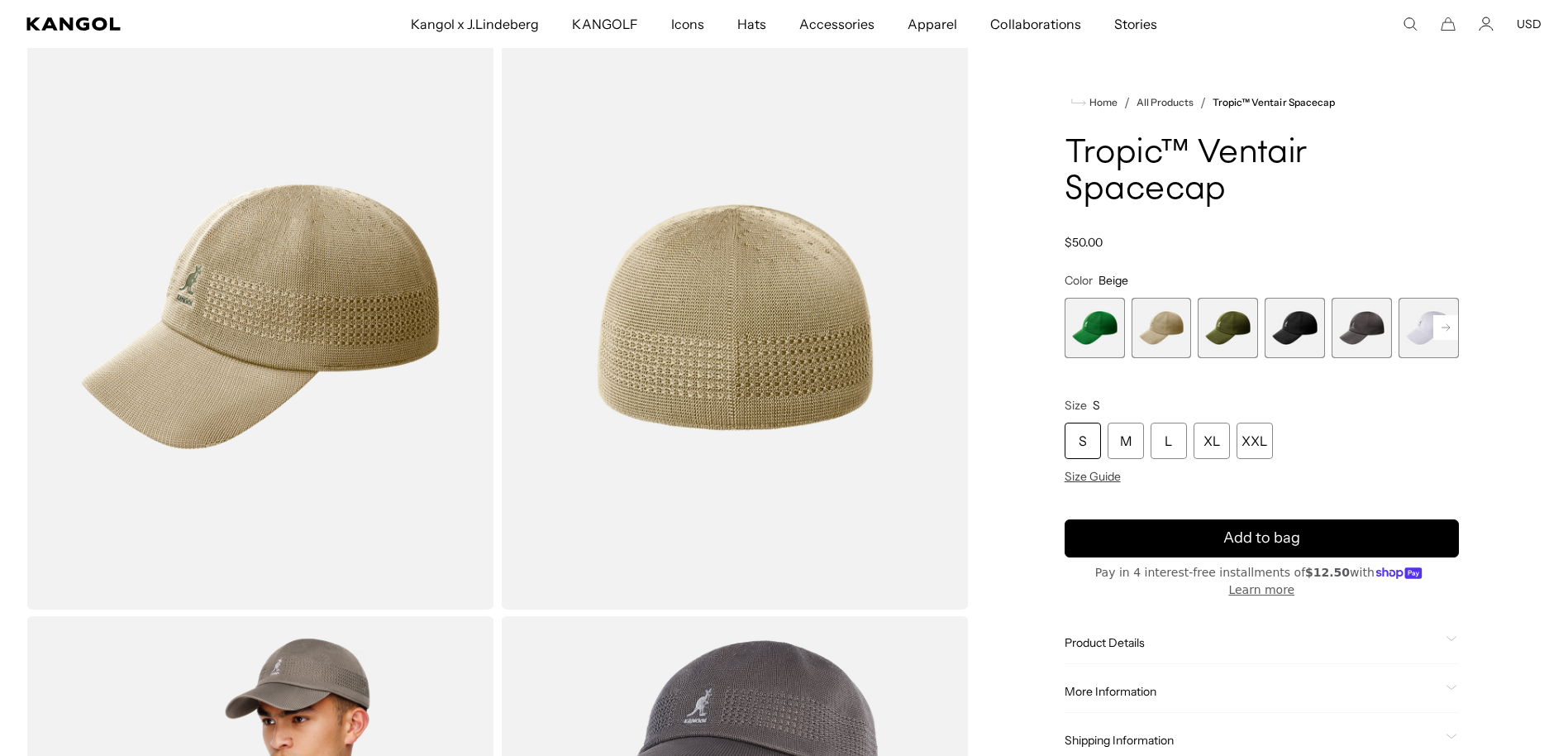
click at [1413, 328] on span "6 of 8" at bounding box center [1429, 327] width 60 height 60
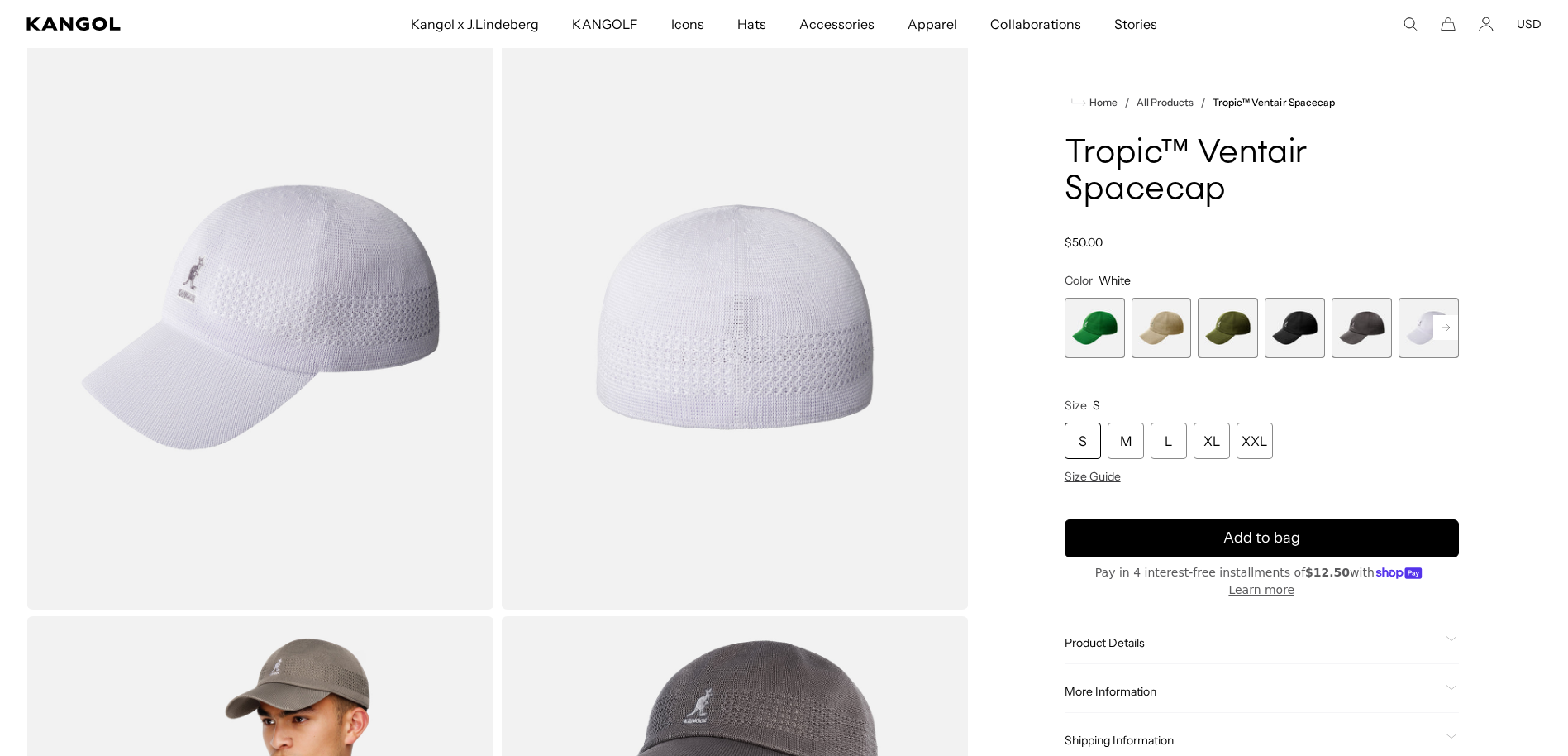
scroll to position [0, 341]
click at [1343, 324] on span "5 of 8" at bounding box center [1361, 327] width 60 height 60
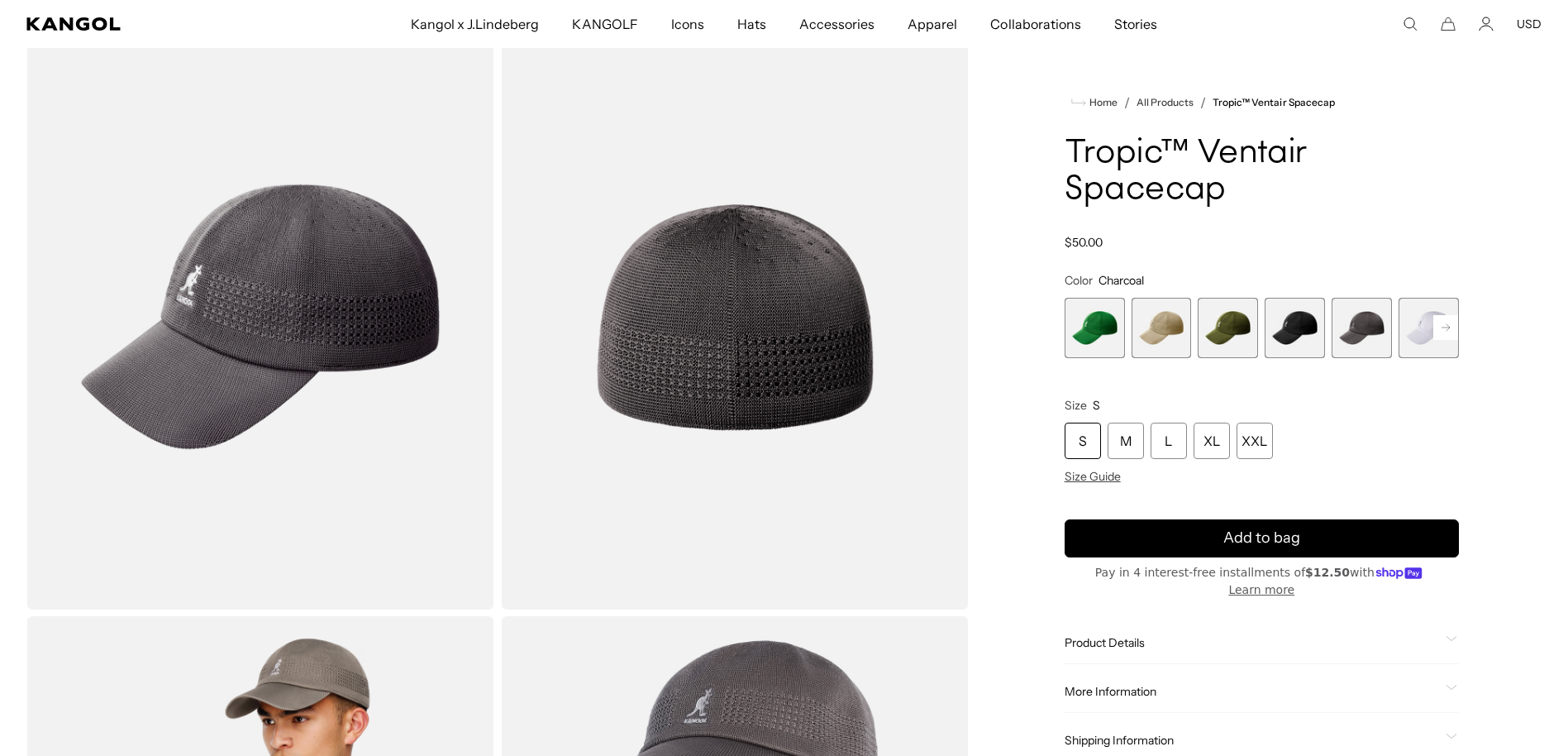
click at [1289, 325] on span "4 of 8" at bounding box center [1294, 327] width 60 height 60
